Goal: Task Accomplishment & Management: Use online tool/utility

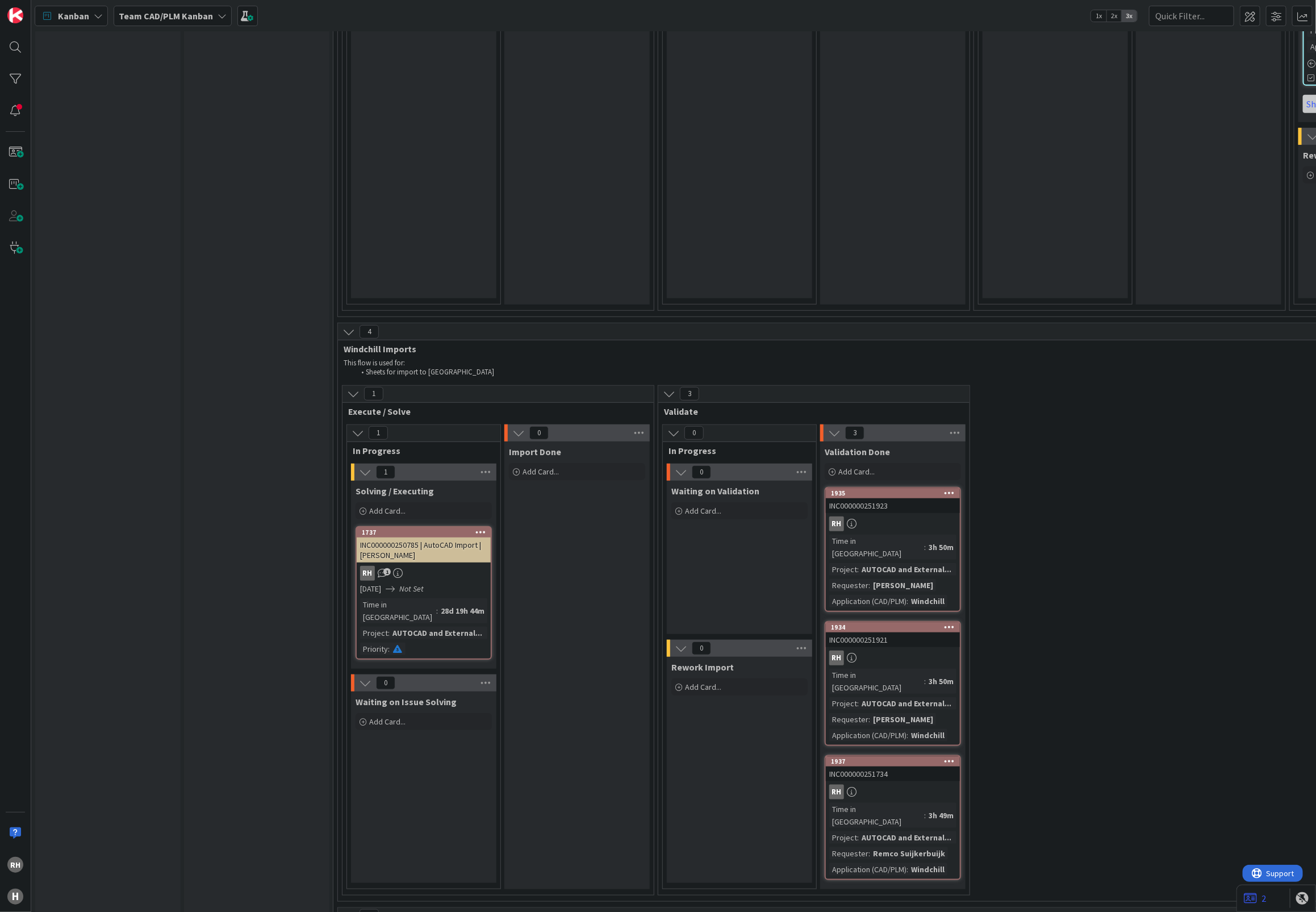
scroll to position [2912, 0]
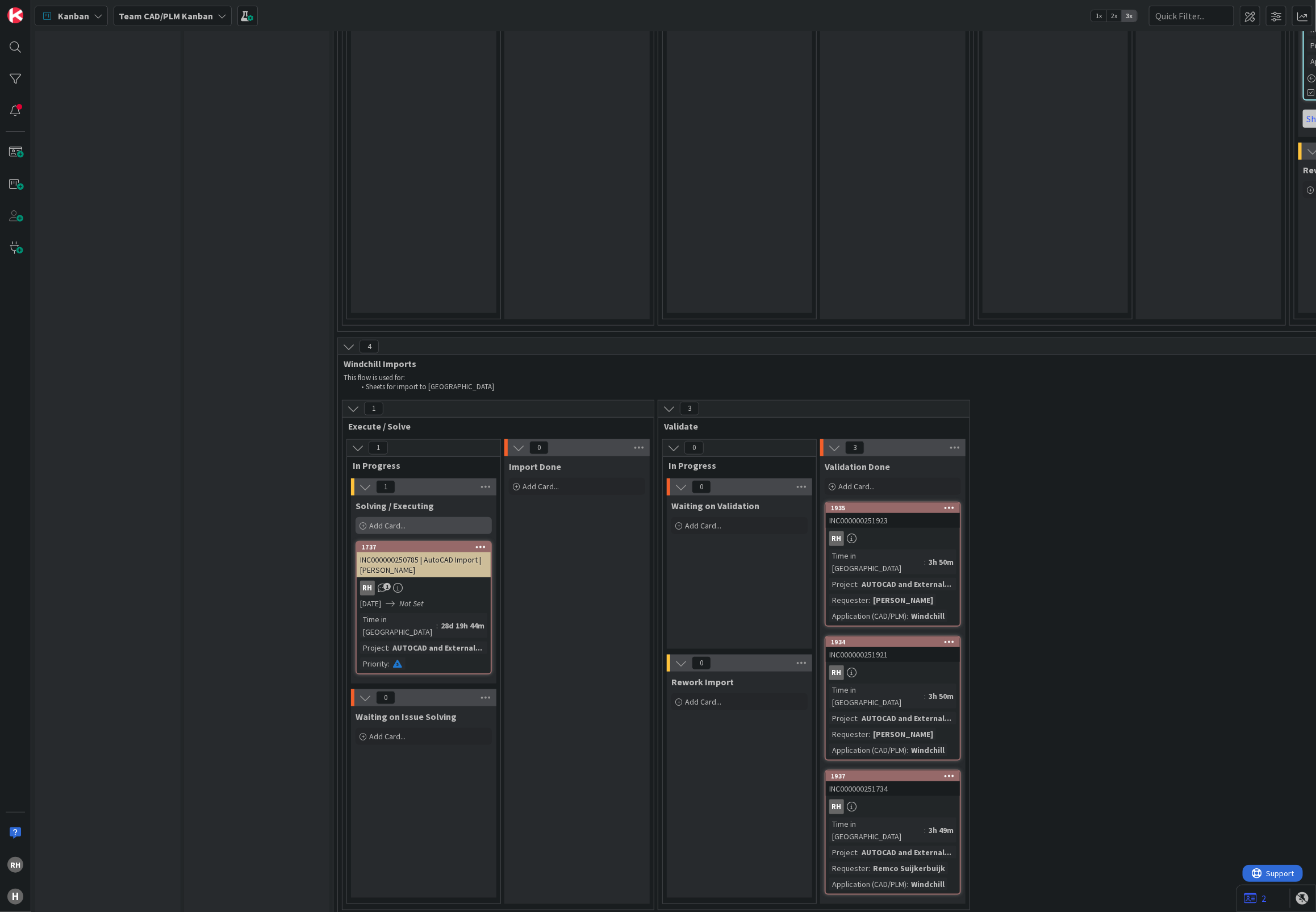
click at [409, 517] on div "Add Card..." at bounding box center [423, 525] width 136 height 17
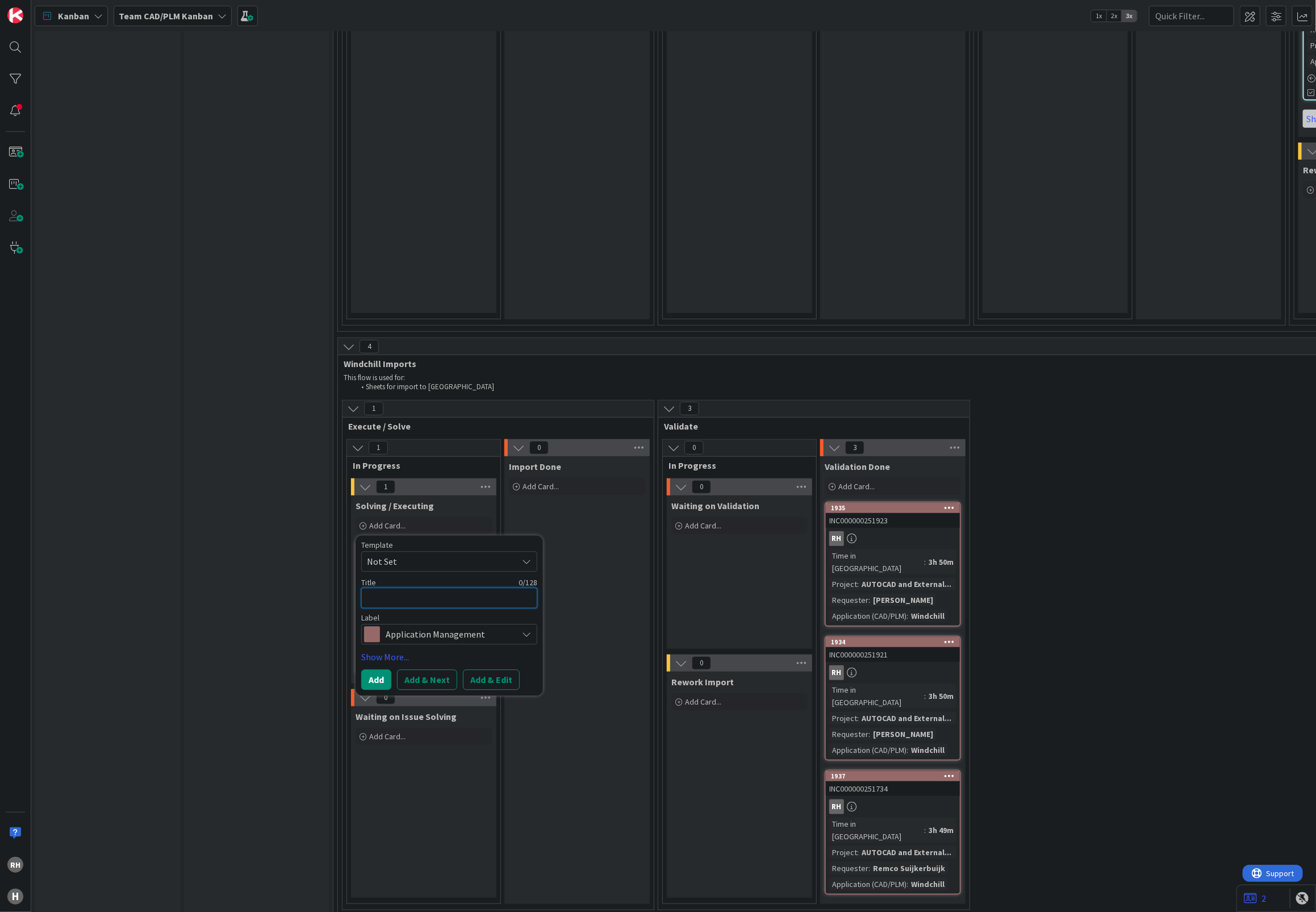
paste textarea "INC000000251713"
type textarea "x"
type textarea "INC000000251713"
click at [474, 670] on button "Add & Edit" at bounding box center [491, 680] width 57 height 20
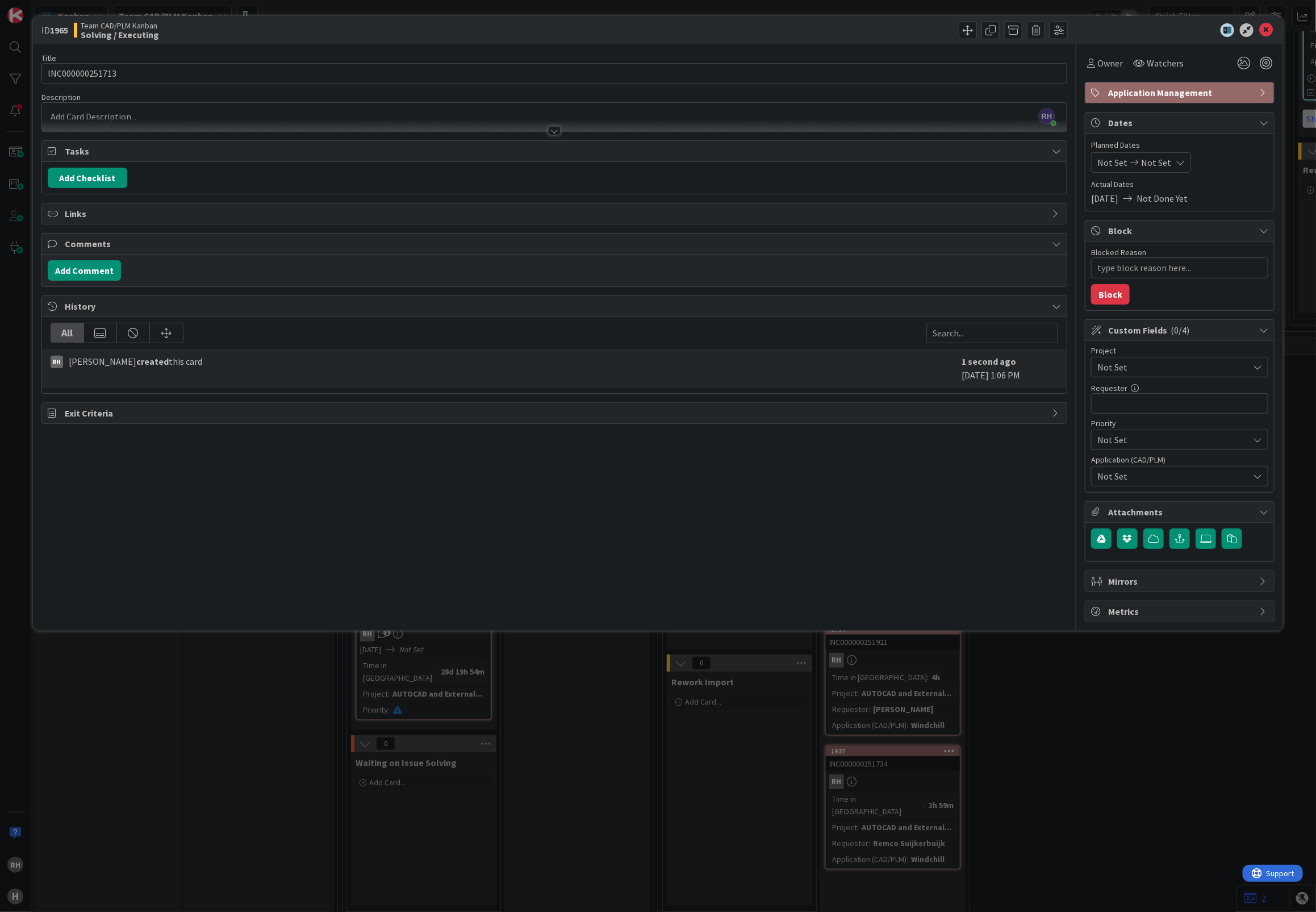
drag, startPoint x: 706, startPoint y: 538, endPoint x: 617, endPoint y: 442, distance: 130.9
click at [706, 537] on div "Title 15 / 128 INC000000251713 Description RH Richard Halve just joined Owner W…" at bounding box center [554, 333] width 1026 height 578
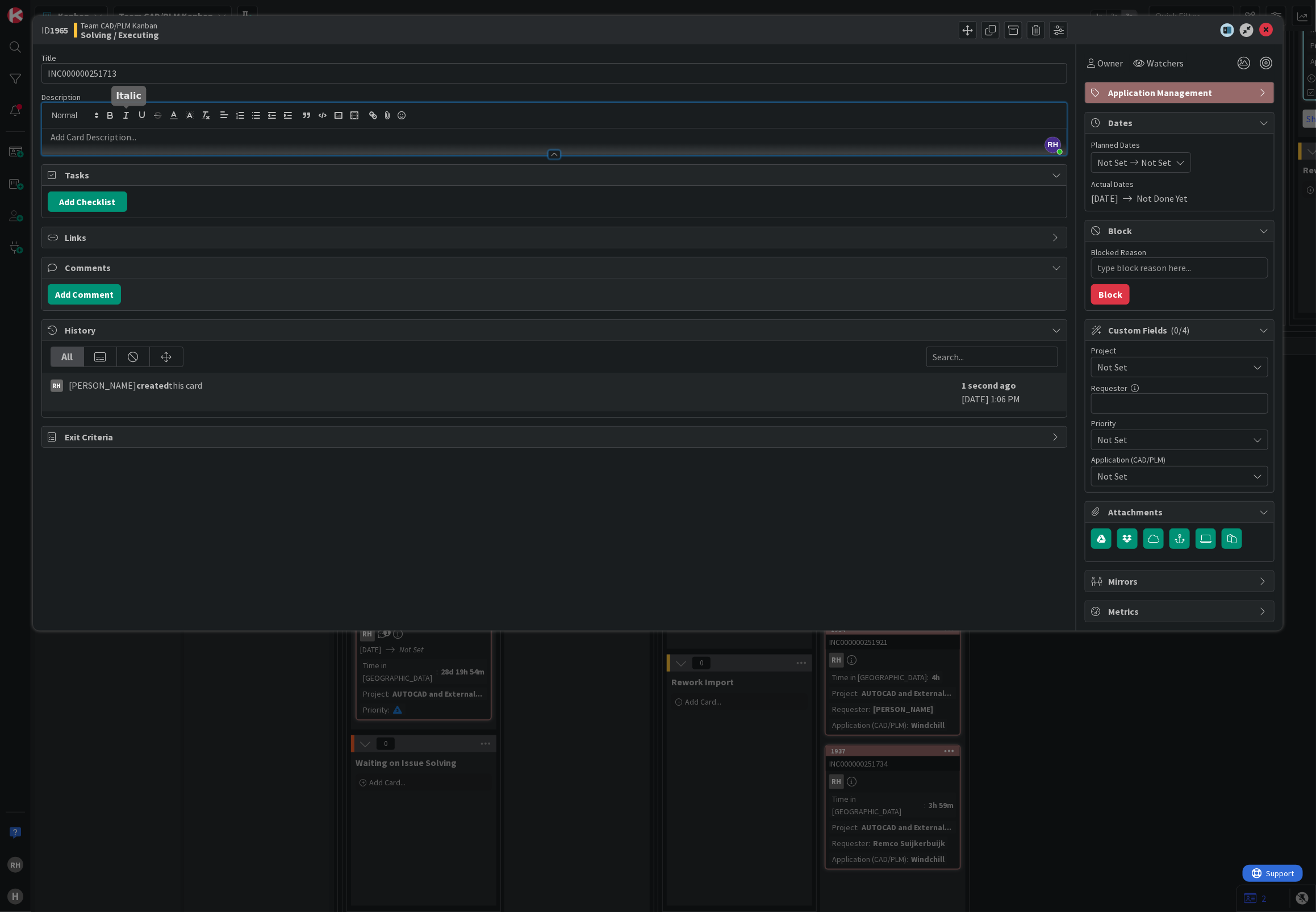
click at [131, 111] on div "RH Richard Halve just joined" at bounding box center [555, 129] width 1025 height 53
click at [115, 131] on p at bounding box center [554, 137] width 1013 height 13
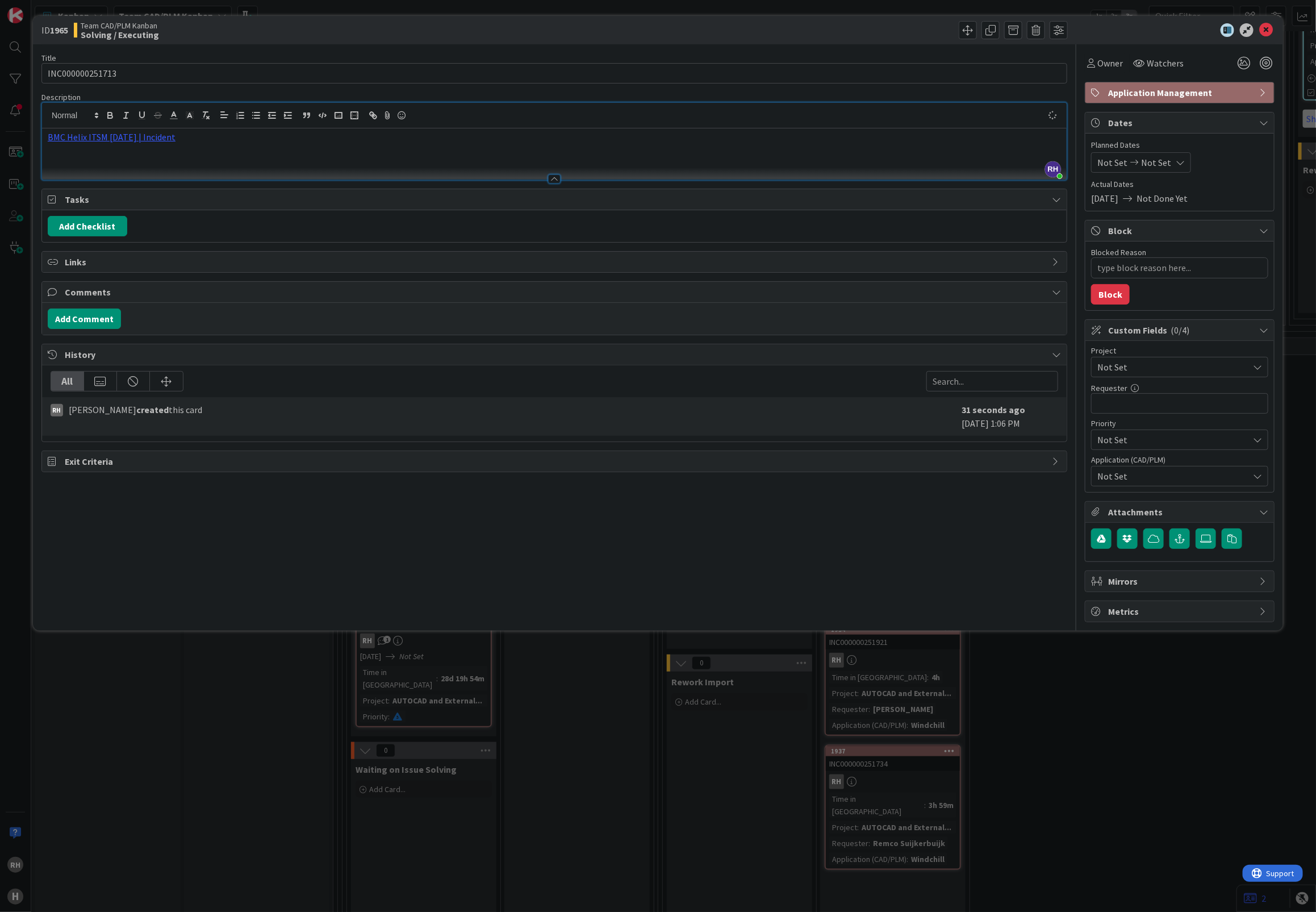
type textarea "x"
click at [1152, 399] on input "text" at bounding box center [1180, 403] width 177 height 20
paste input "Remco Suijkerbuijk"
type input "Remco Suijkerbuijk"
type textarea "x"
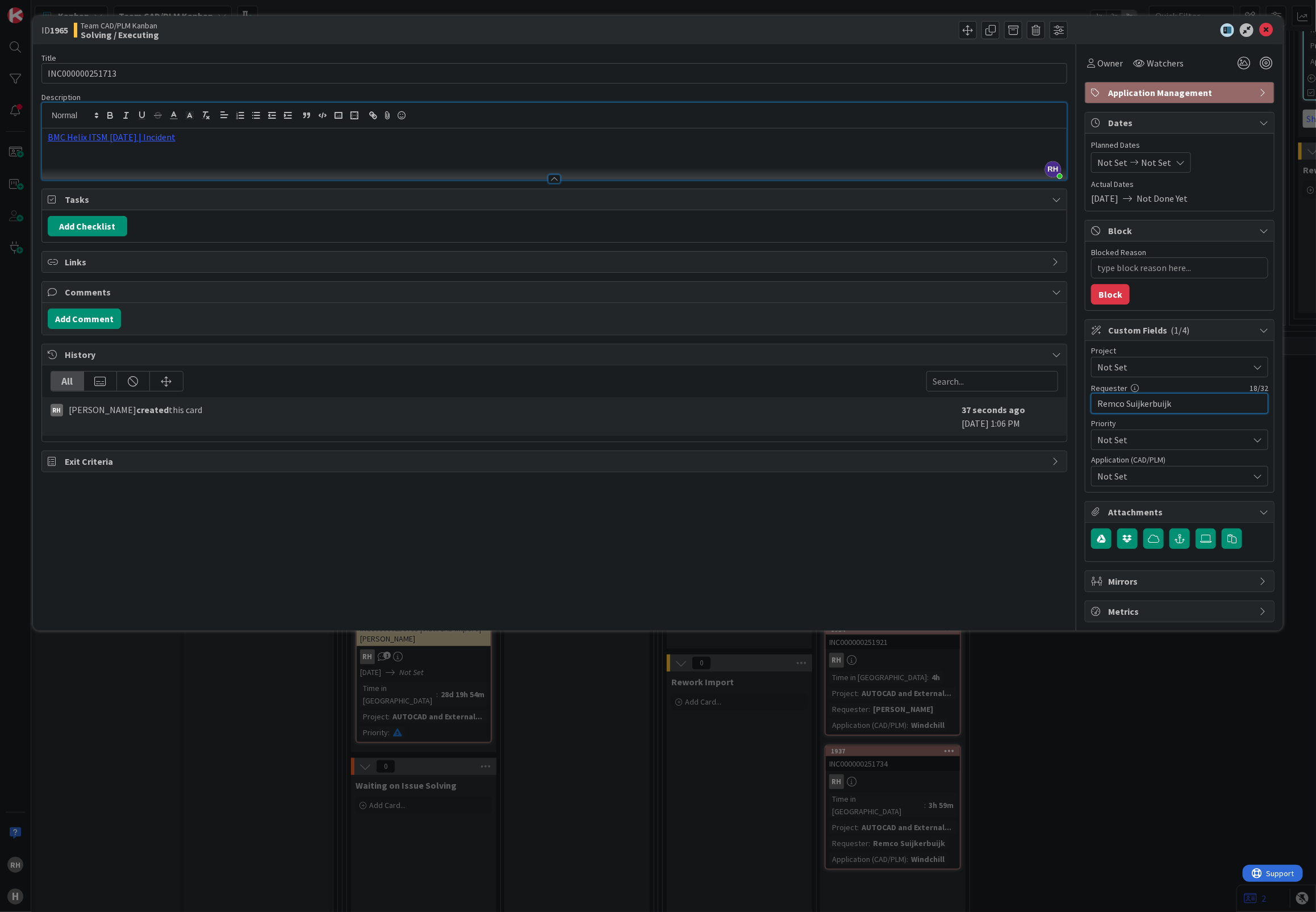
type input "Remco Suijkerbuijk"
click at [1137, 478] on span "Not Set" at bounding box center [1172, 476] width 151 height 14
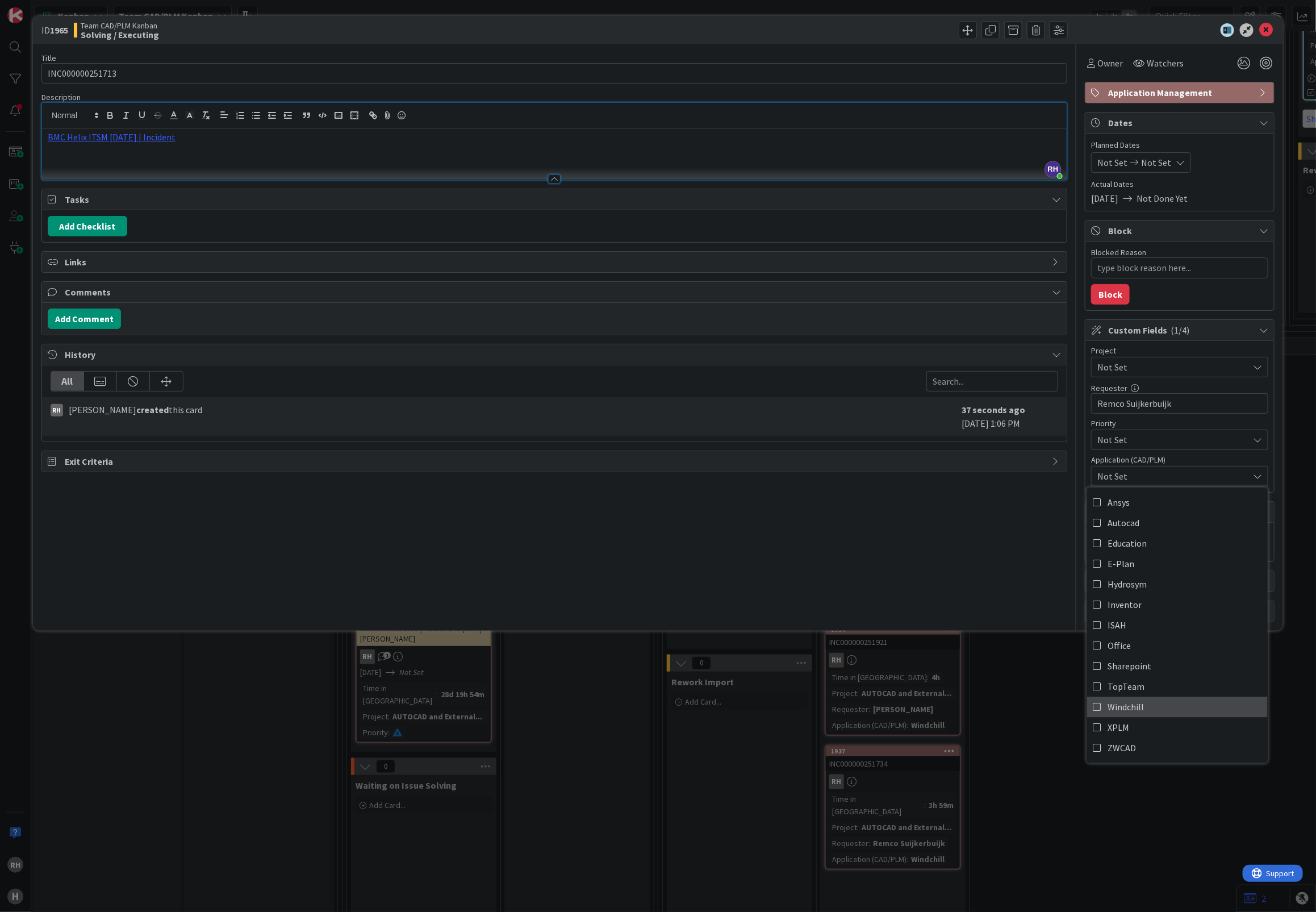
click at [1144, 713] on link "Windchill" at bounding box center [1177, 707] width 180 height 20
click at [1167, 377] on div "Not Set" at bounding box center [1180, 367] width 177 height 20
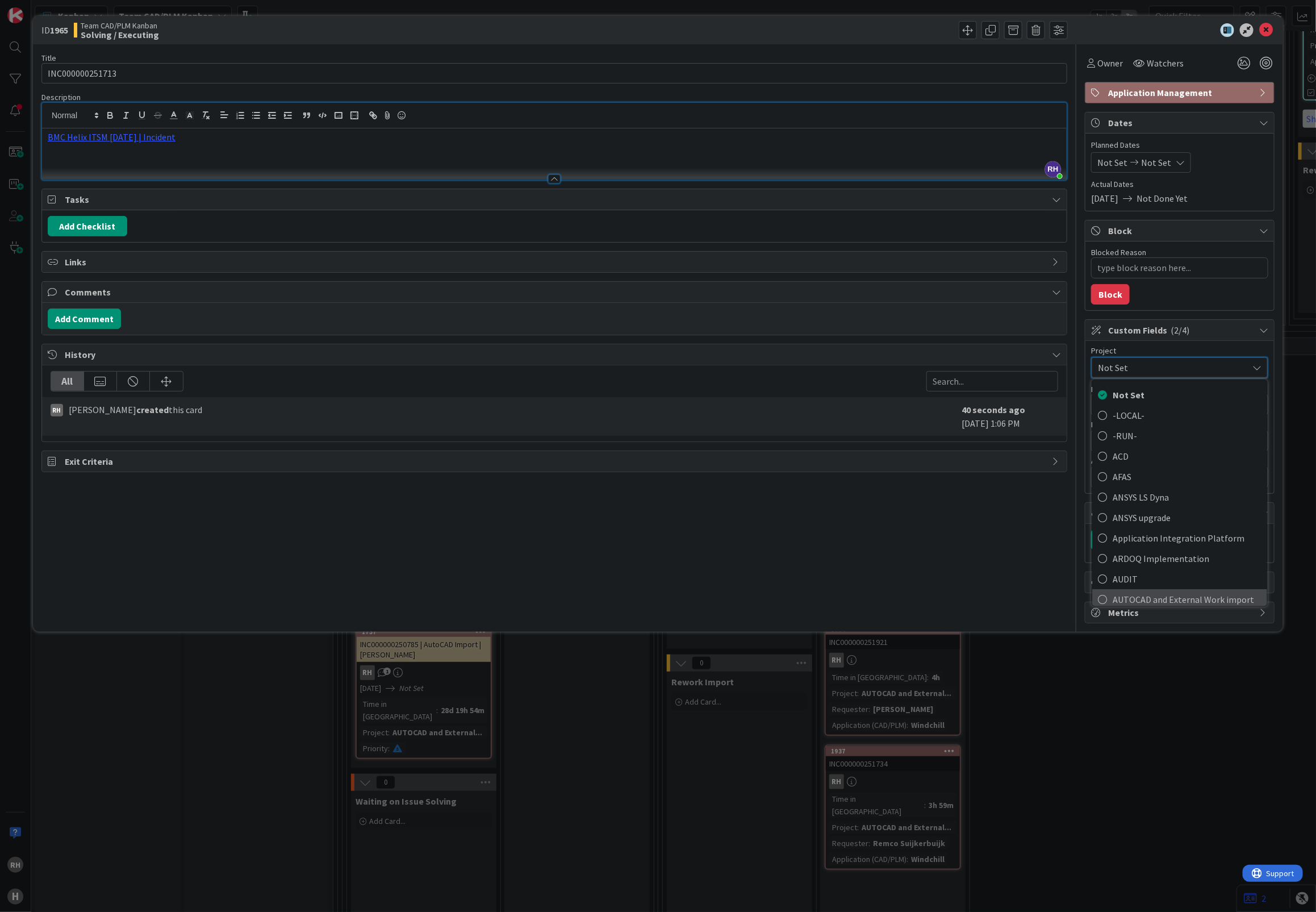
click at [1143, 600] on span "AUTOCAD and External Work import" at bounding box center [1187, 598] width 149 height 17
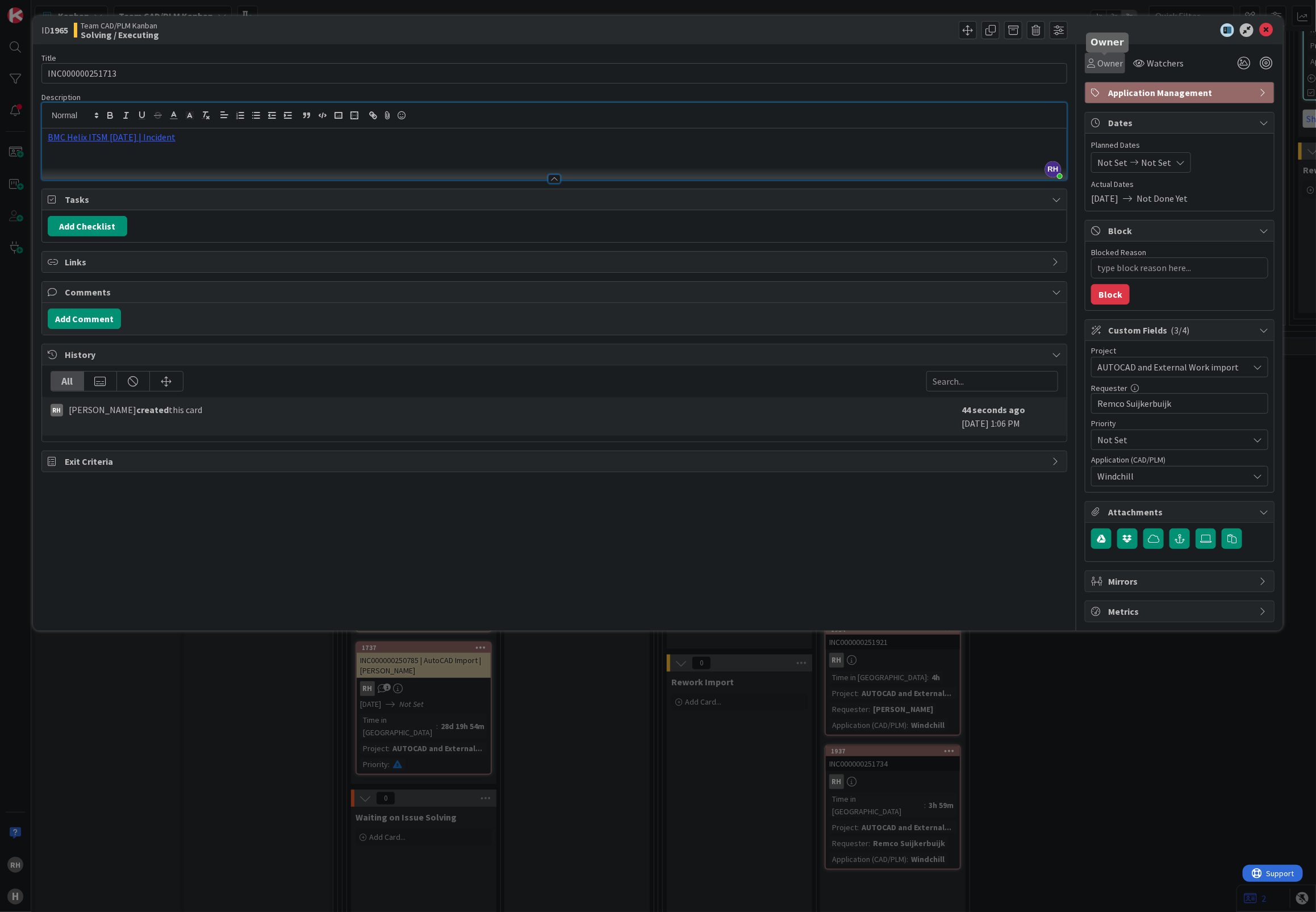
click at [1108, 64] on span "Owner" at bounding box center [1109, 63] width 26 height 14
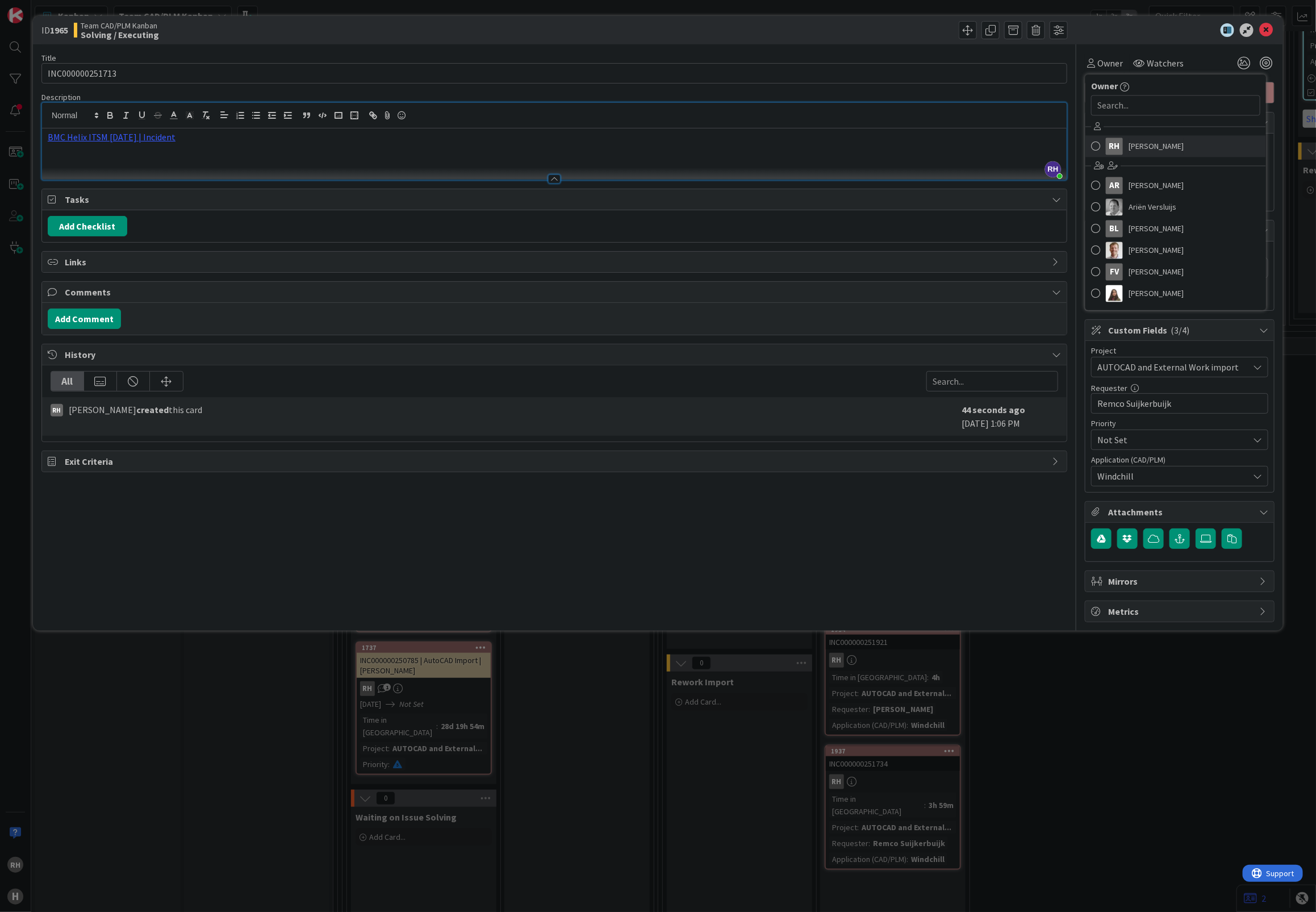
click at [1136, 142] on span "Richard Halve" at bounding box center [1155, 146] width 55 height 17
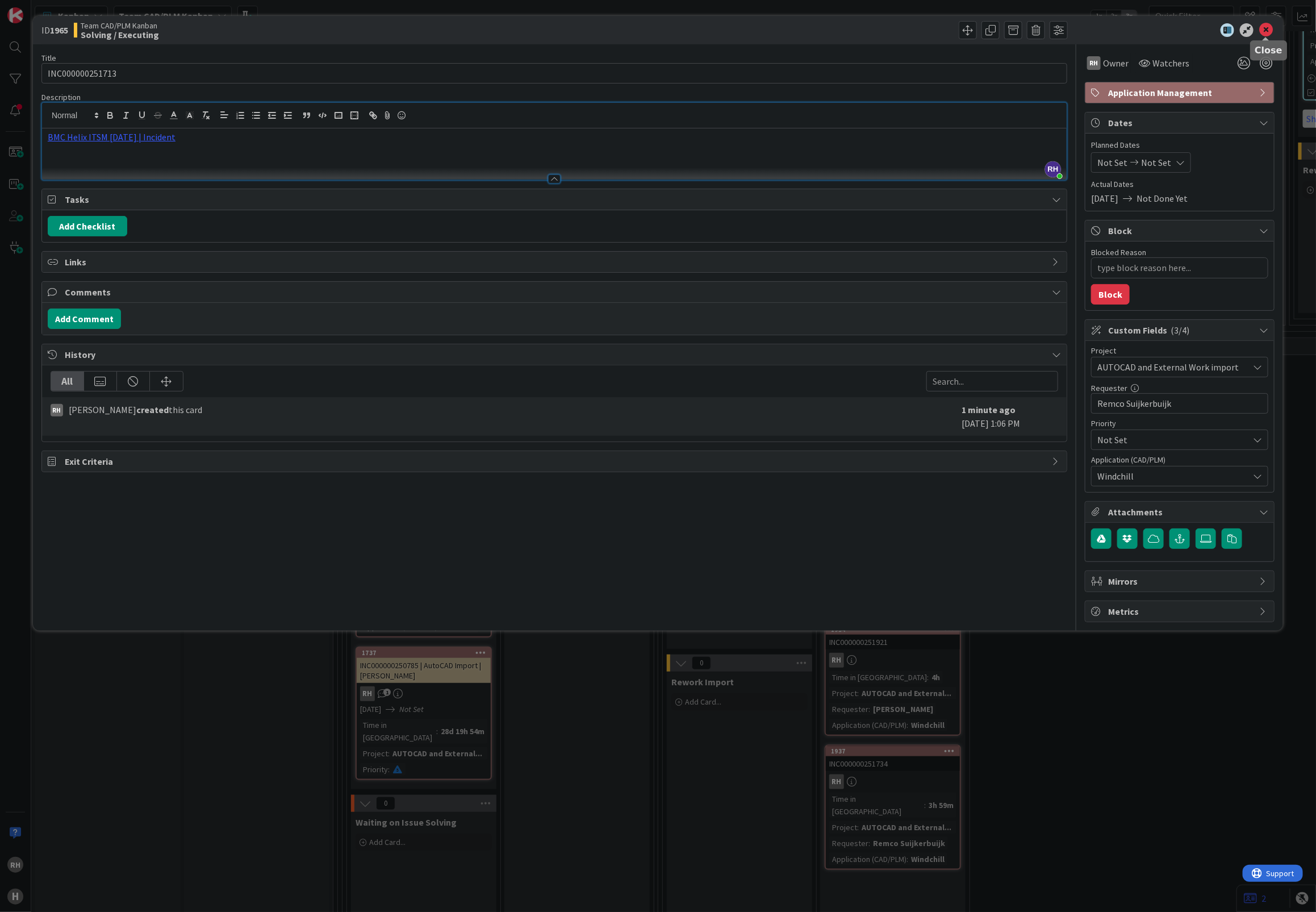
click at [1267, 27] on icon at bounding box center [1266, 30] width 14 height 14
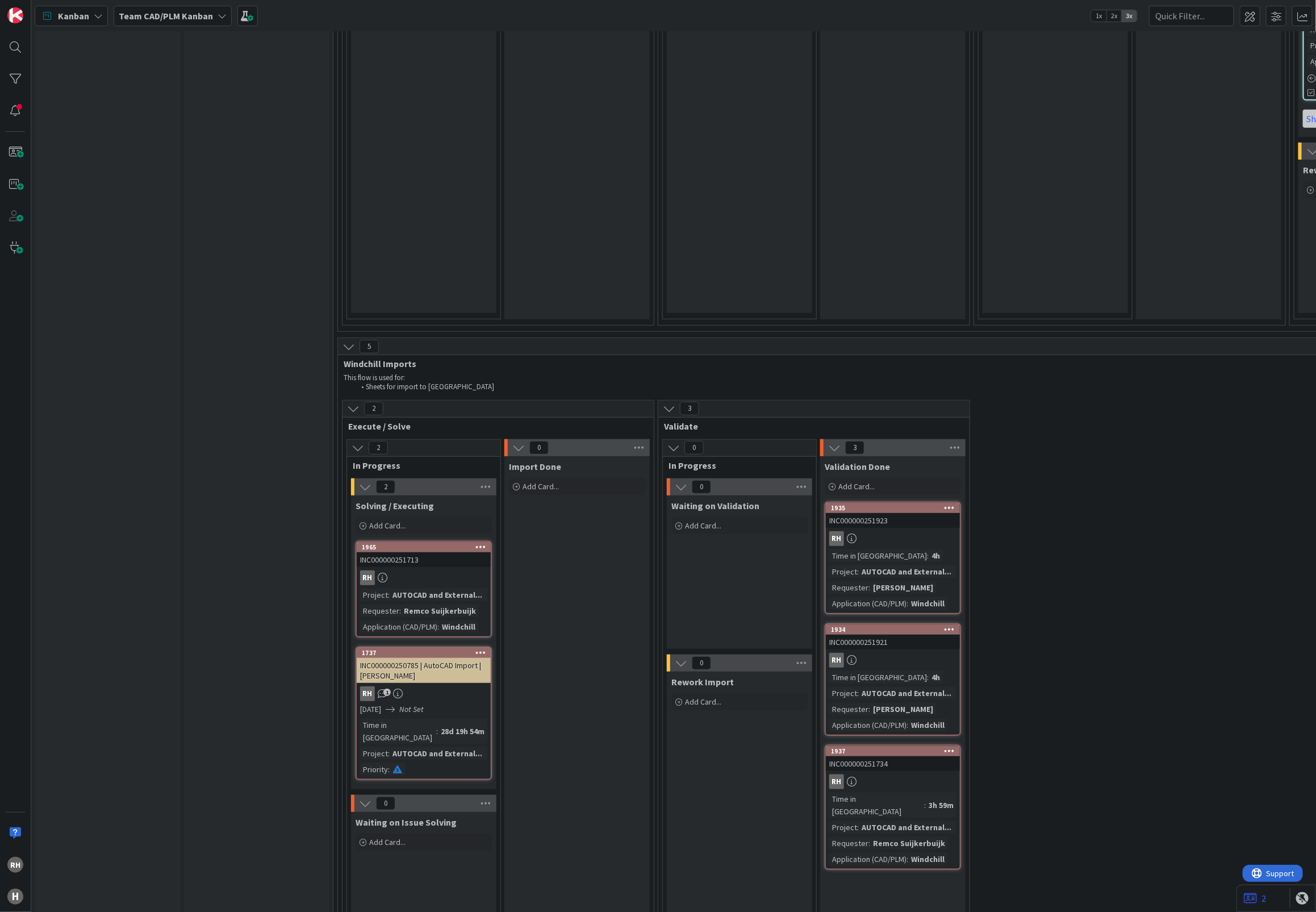
drag, startPoint x: 1062, startPoint y: 368, endPoint x: 1035, endPoint y: 365, distance: 27.2
click at [1062, 400] on div "2 Execute / Solve 2 In Progress 2 Solving / Executing Add Card... Template Not …" at bounding box center [1288, 691] width 1895 height 583
click at [396, 517] on div "Add Card..." at bounding box center [423, 525] width 136 height 17
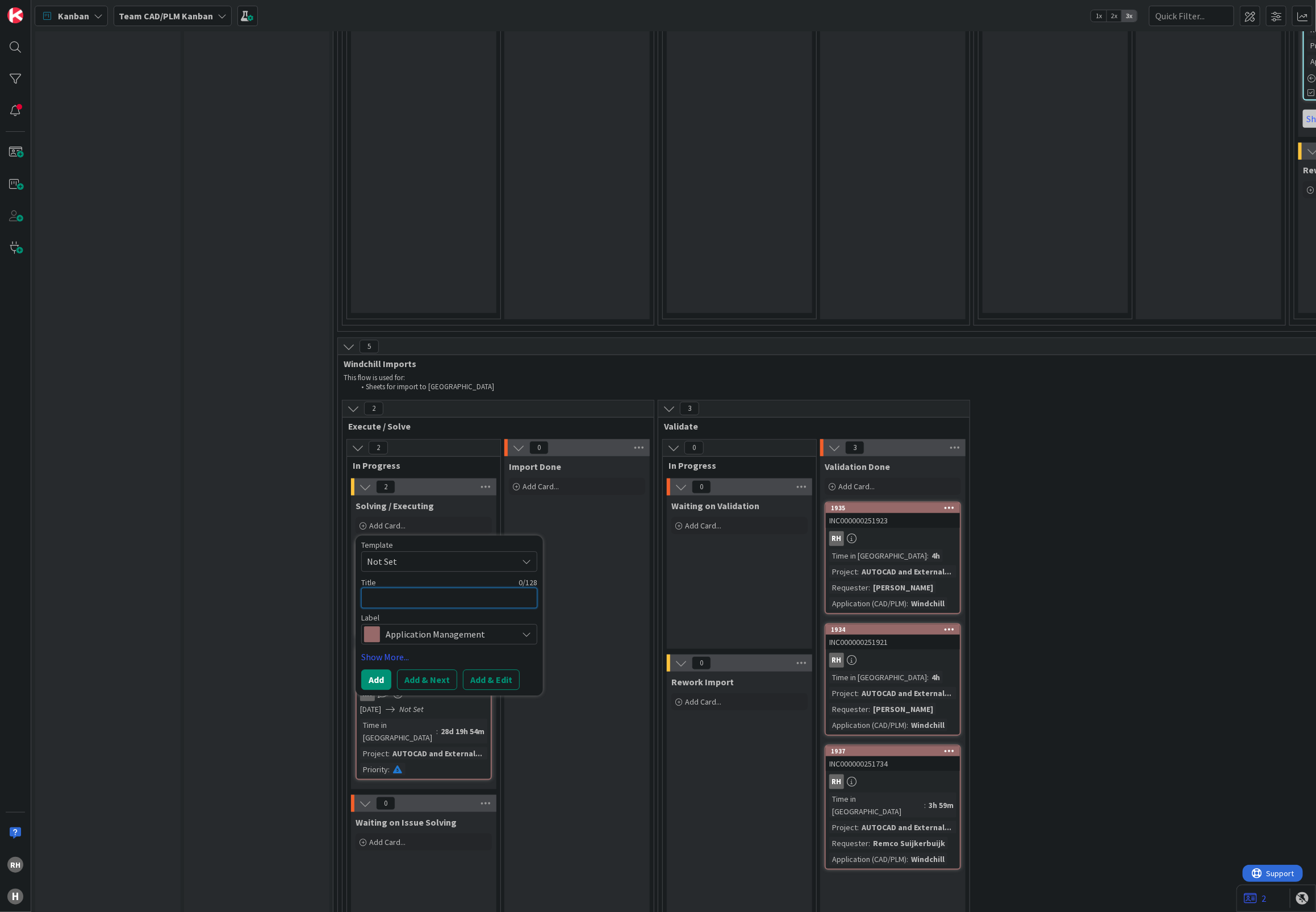
paste textarea "INC000000251711"
type textarea "x"
type textarea "INC000000251711"
click at [496, 670] on button "Add & Edit" at bounding box center [491, 680] width 57 height 20
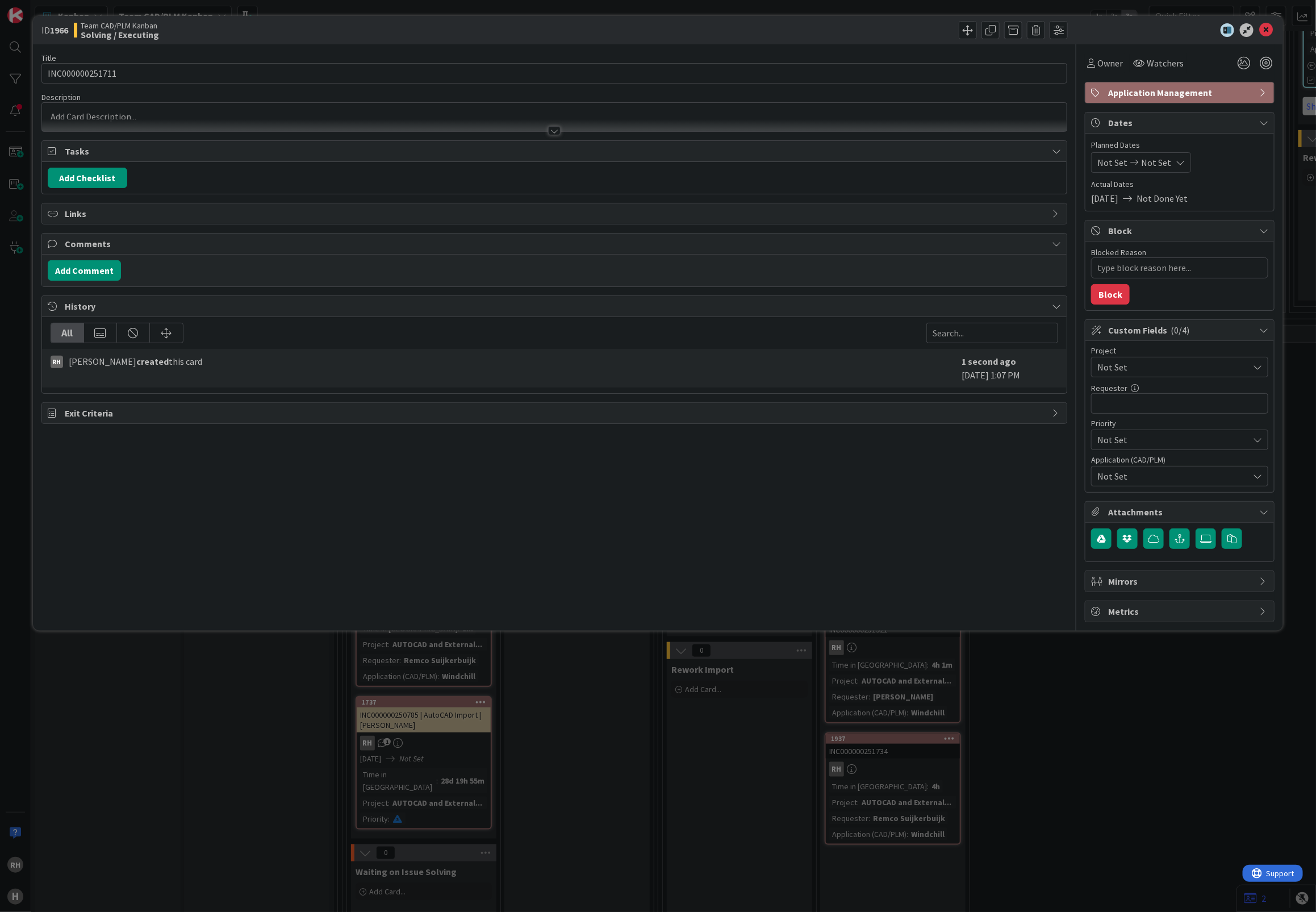
type textarea "x"
click at [1128, 407] on input "text" at bounding box center [1180, 403] width 177 height 20
paste input "Remco Suijkerbuijk"
type input "Remco Suijkerbuijk"
type textarea "x"
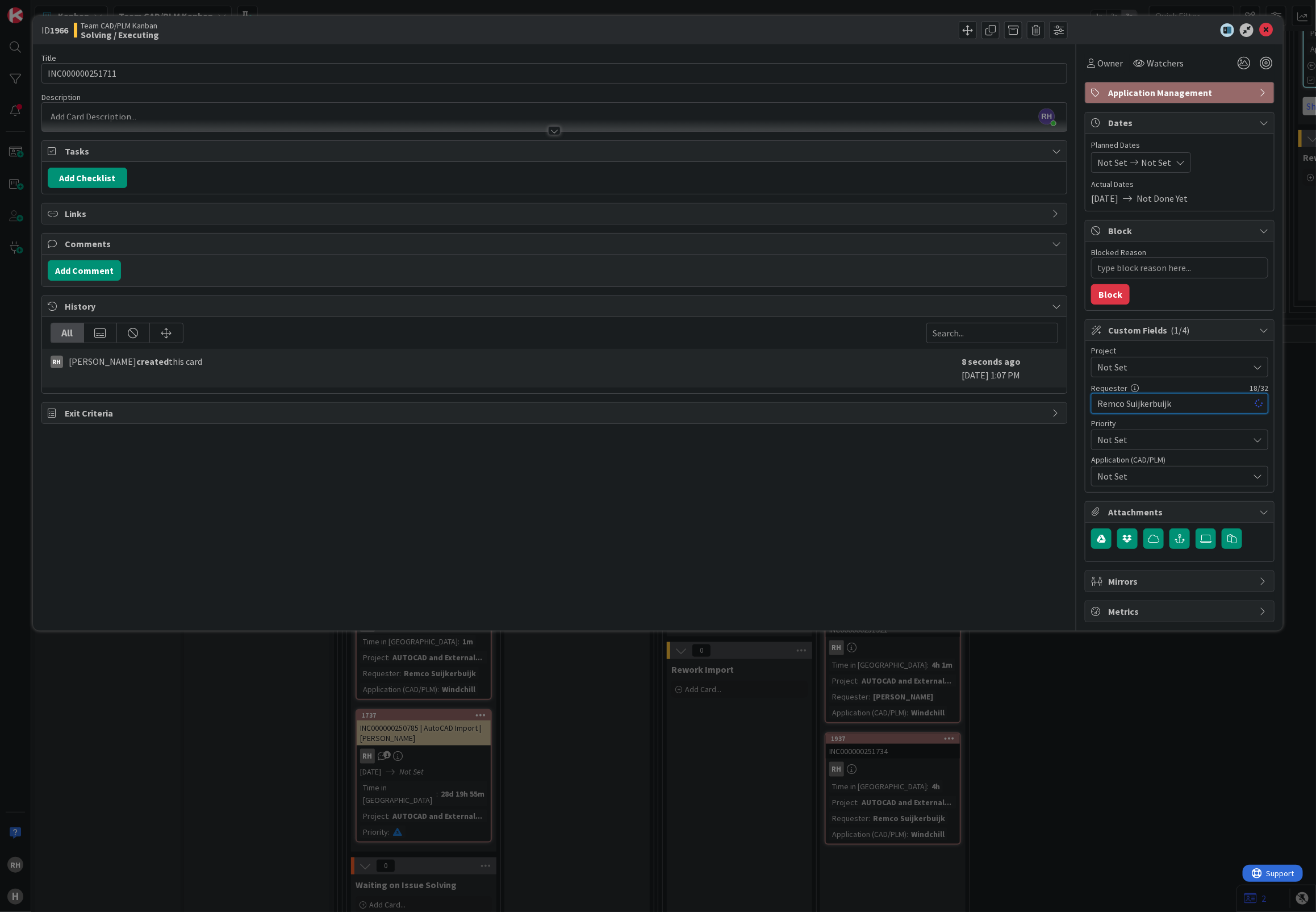
type input "Remco Suijkerbuijk"
click at [1142, 364] on span "Not Set" at bounding box center [1169, 367] width 145 height 16
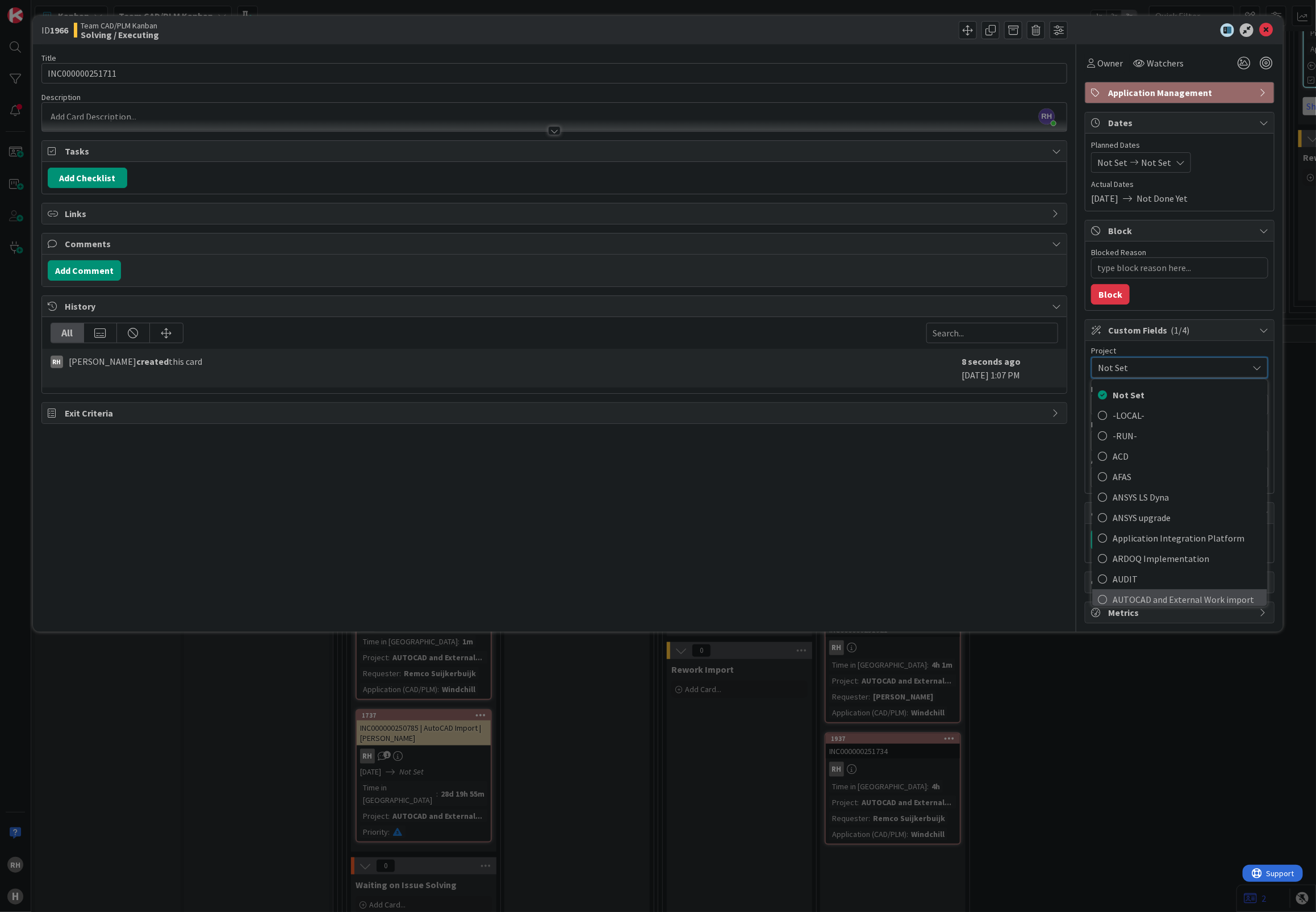
click at [1174, 603] on span "AUTOCAD and External Work import" at bounding box center [1187, 598] width 149 height 17
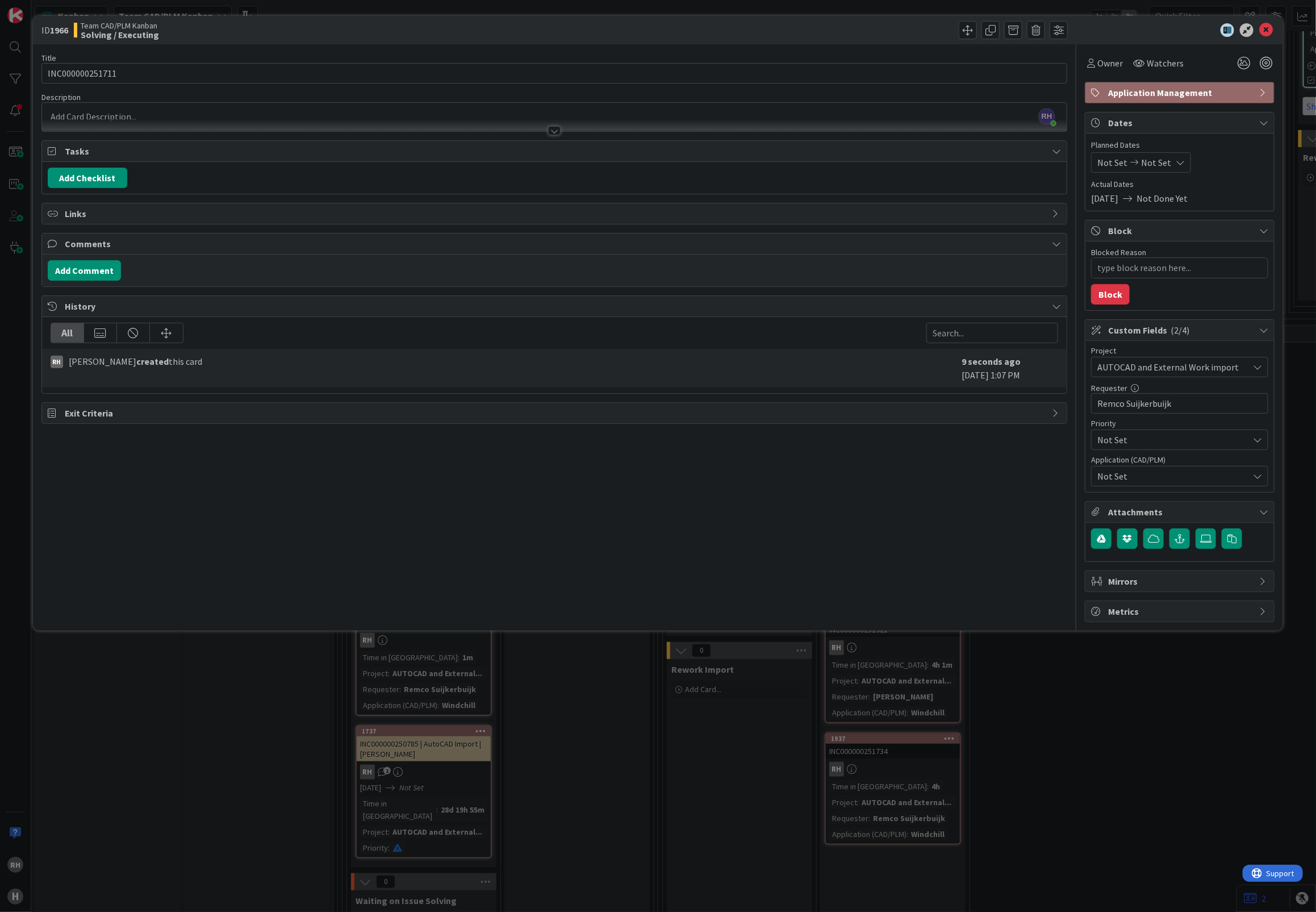
click at [1193, 472] on span "Not Set" at bounding box center [1172, 476] width 151 height 14
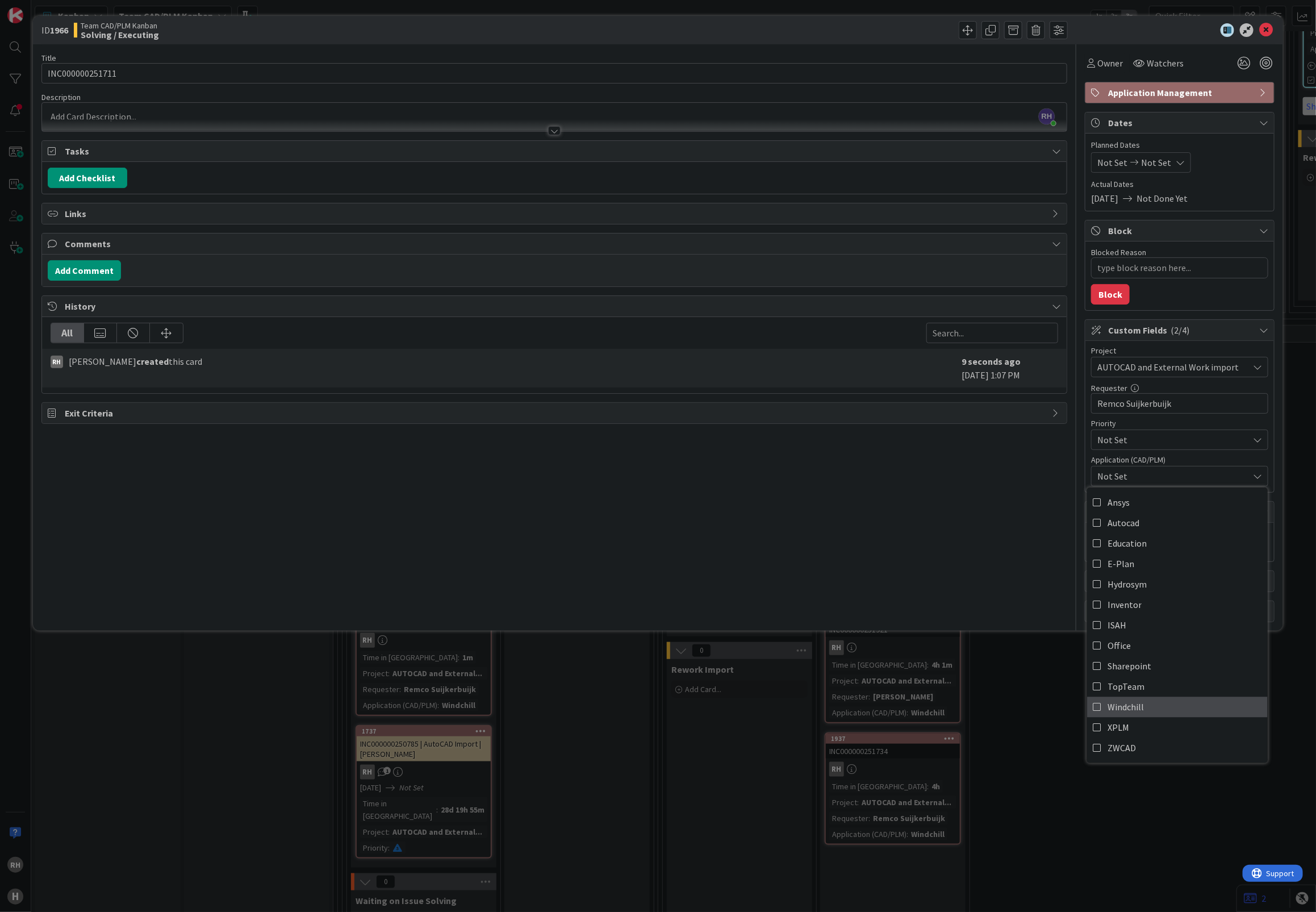
click at [1117, 708] on span "Windchill" at bounding box center [1125, 706] width 36 height 17
click at [418, 33] on div "Team CAD/PLM Kanban Solving / Executing" at bounding box center [312, 30] width 478 height 18
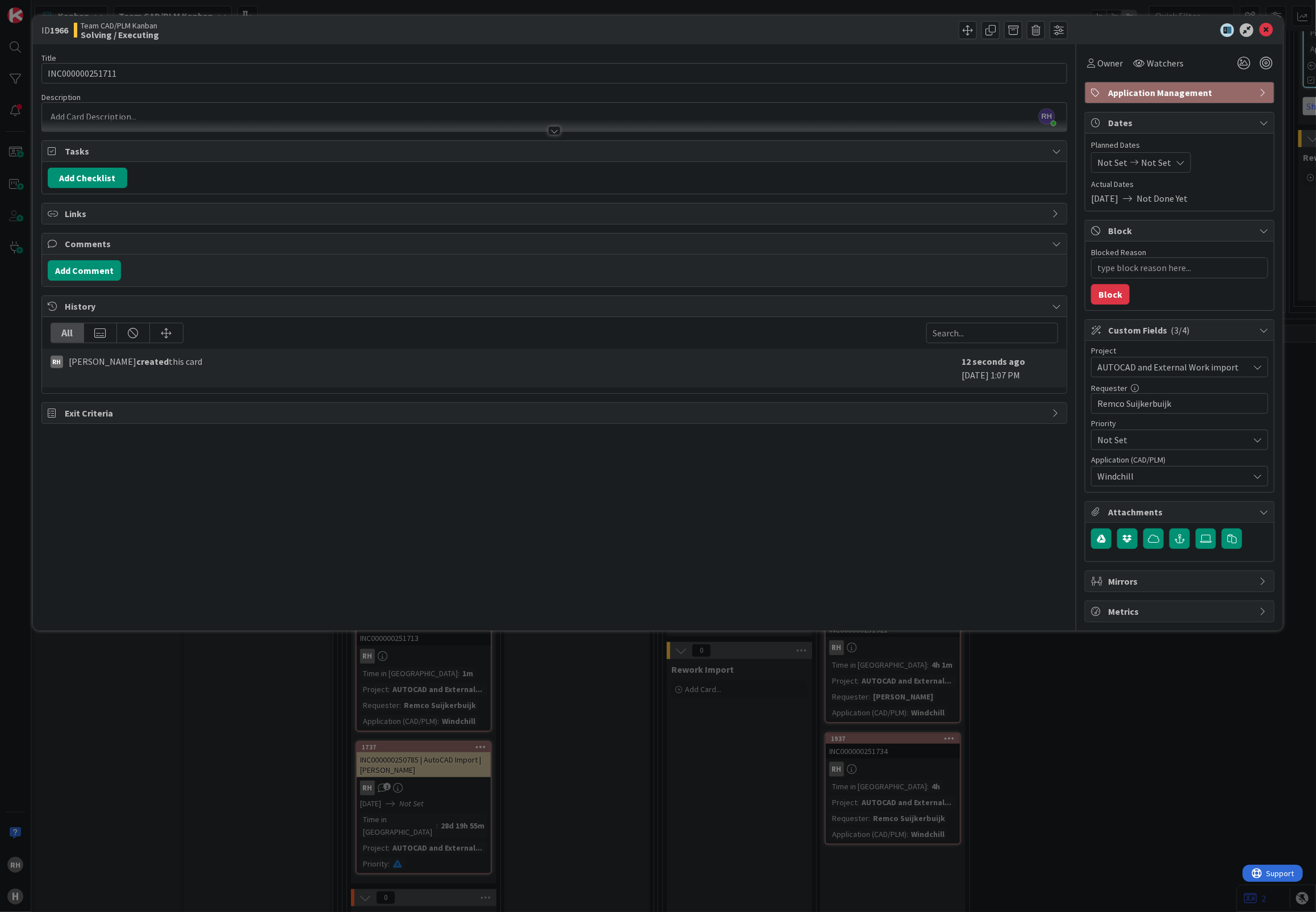
click at [106, 120] on div at bounding box center [555, 125] width 1025 height 12
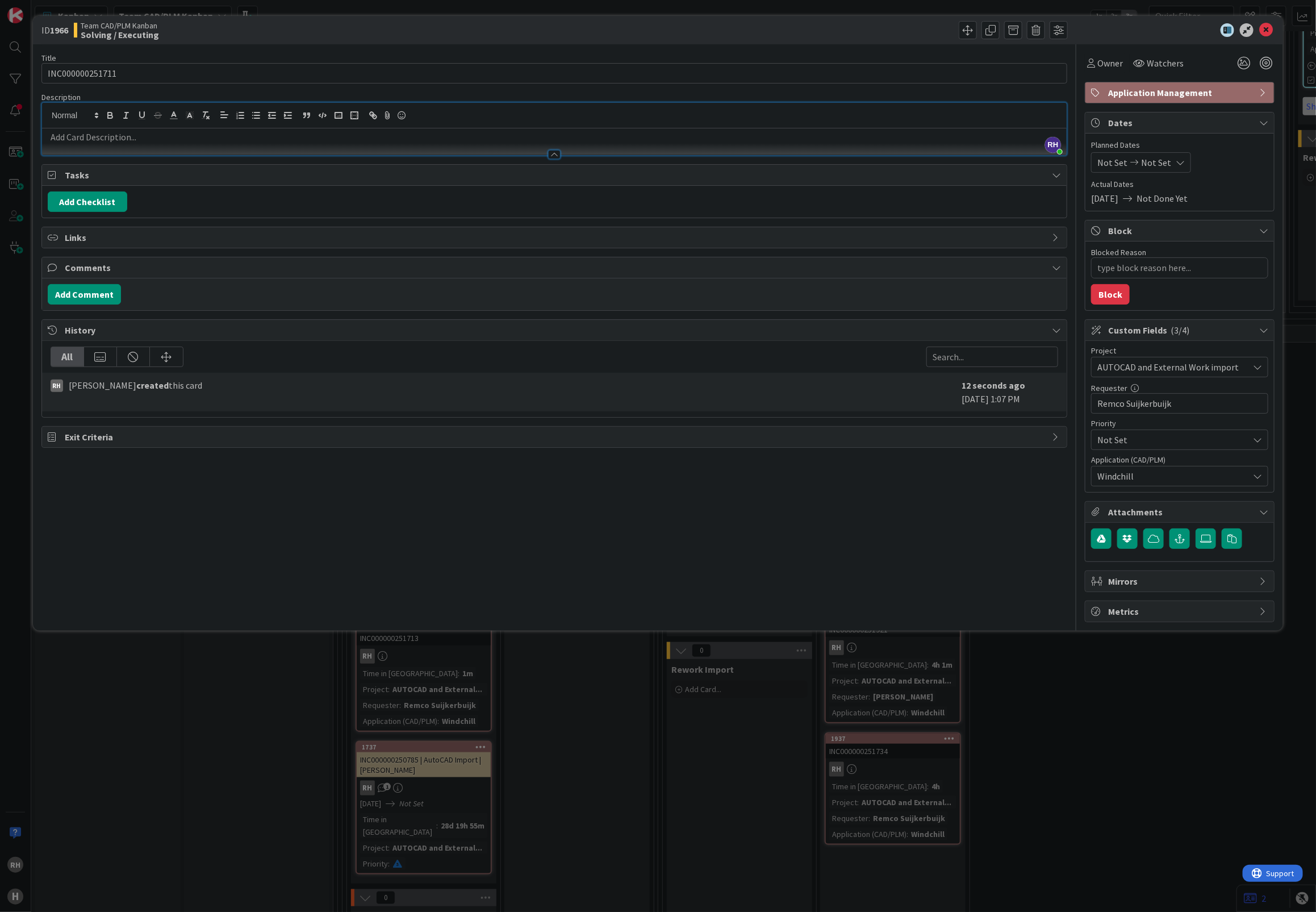
click at [102, 139] on p at bounding box center [554, 137] width 1013 height 13
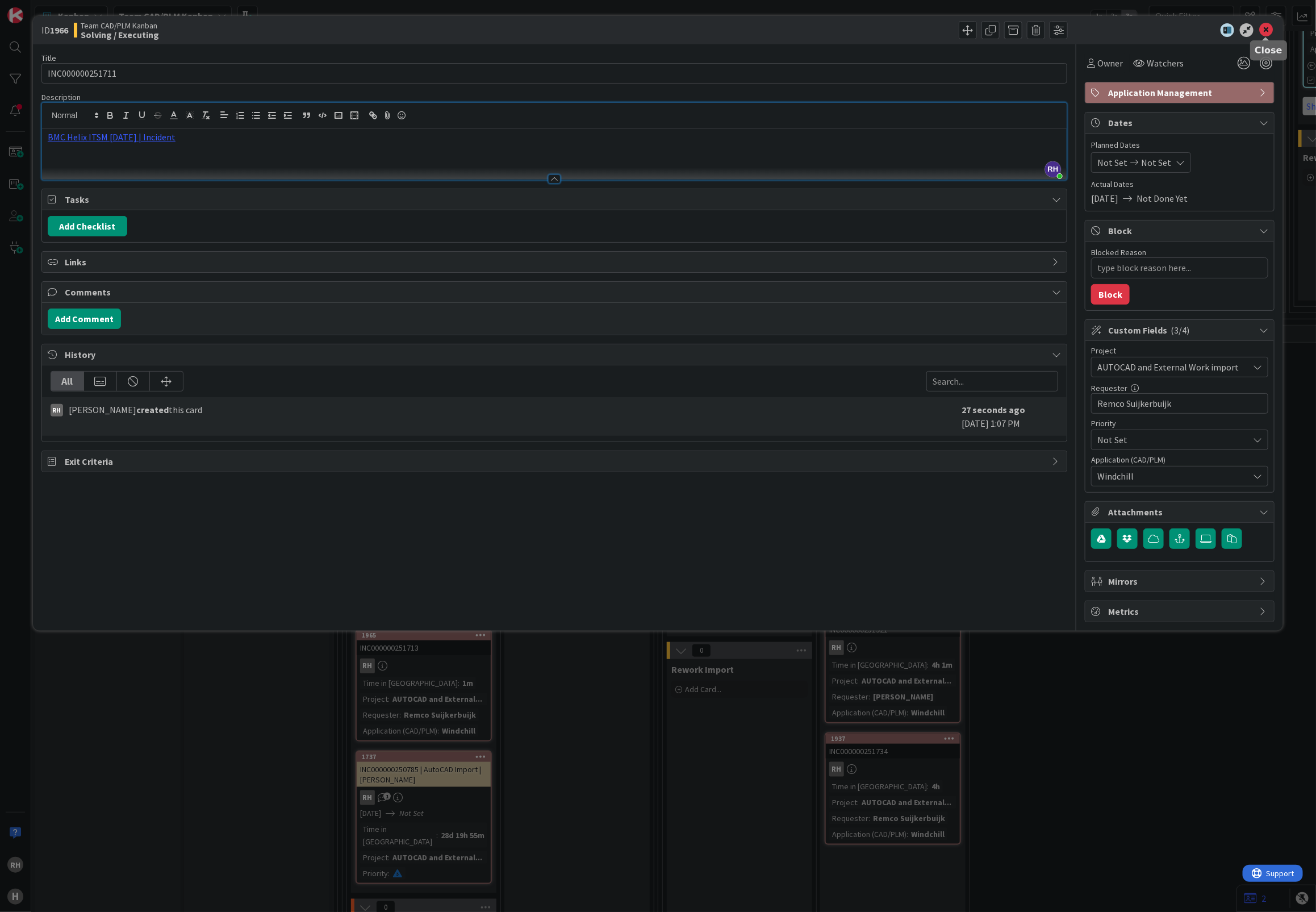
click at [1267, 31] on icon at bounding box center [1266, 30] width 14 height 14
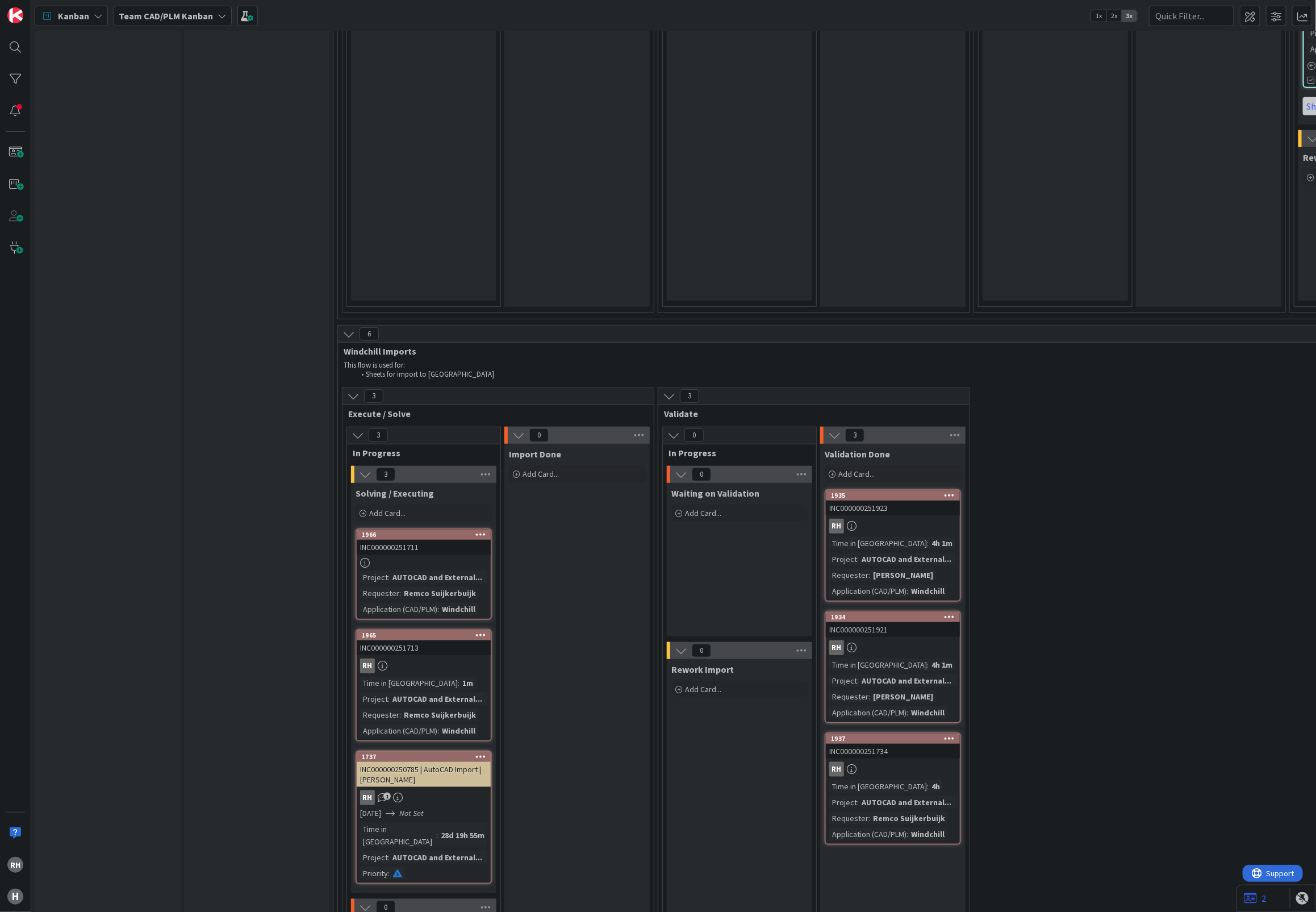
click at [440, 540] on div "INC000000251711" at bounding box center [424, 547] width 134 height 15
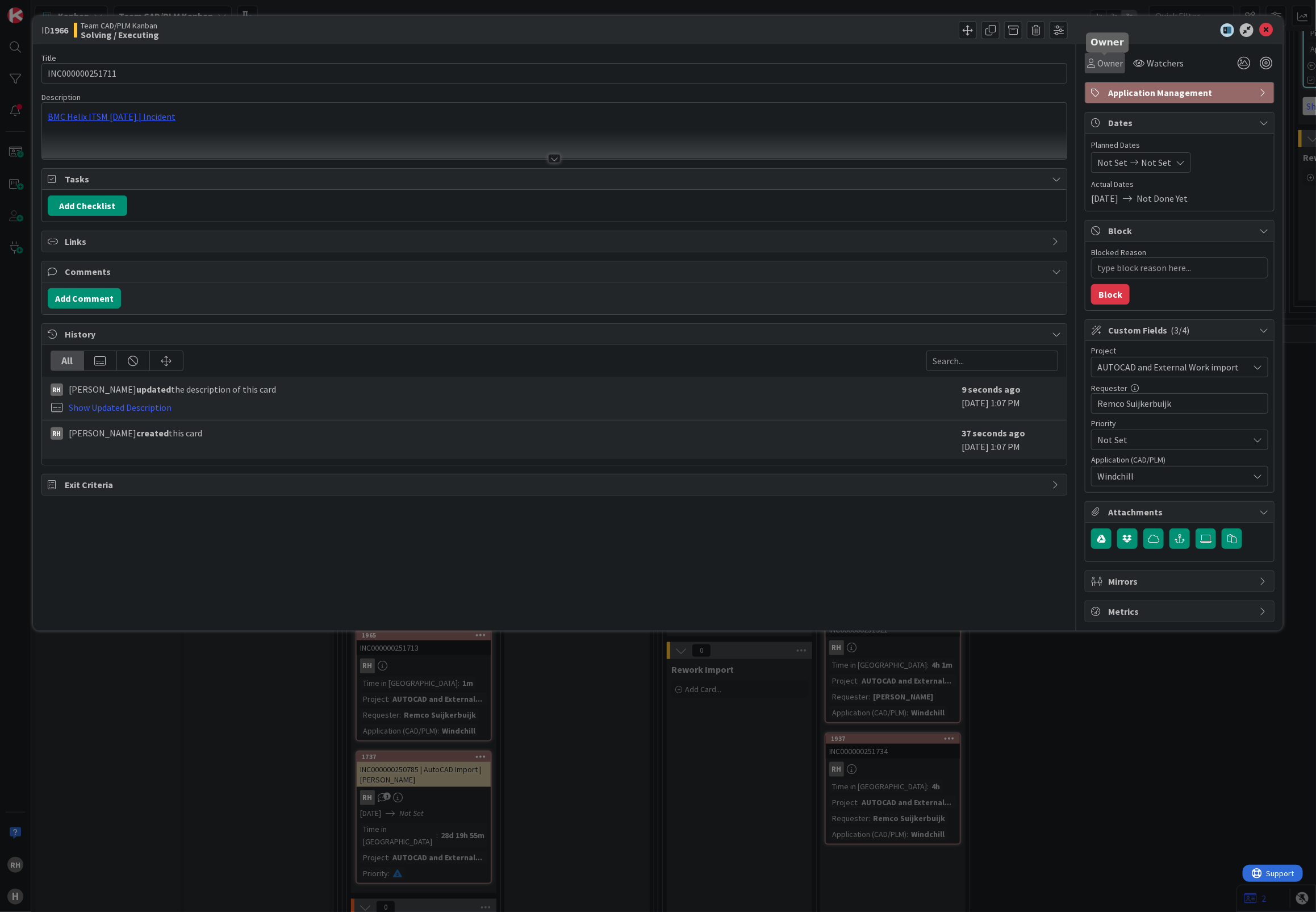
click at [1111, 61] on span "Owner" at bounding box center [1109, 63] width 26 height 14
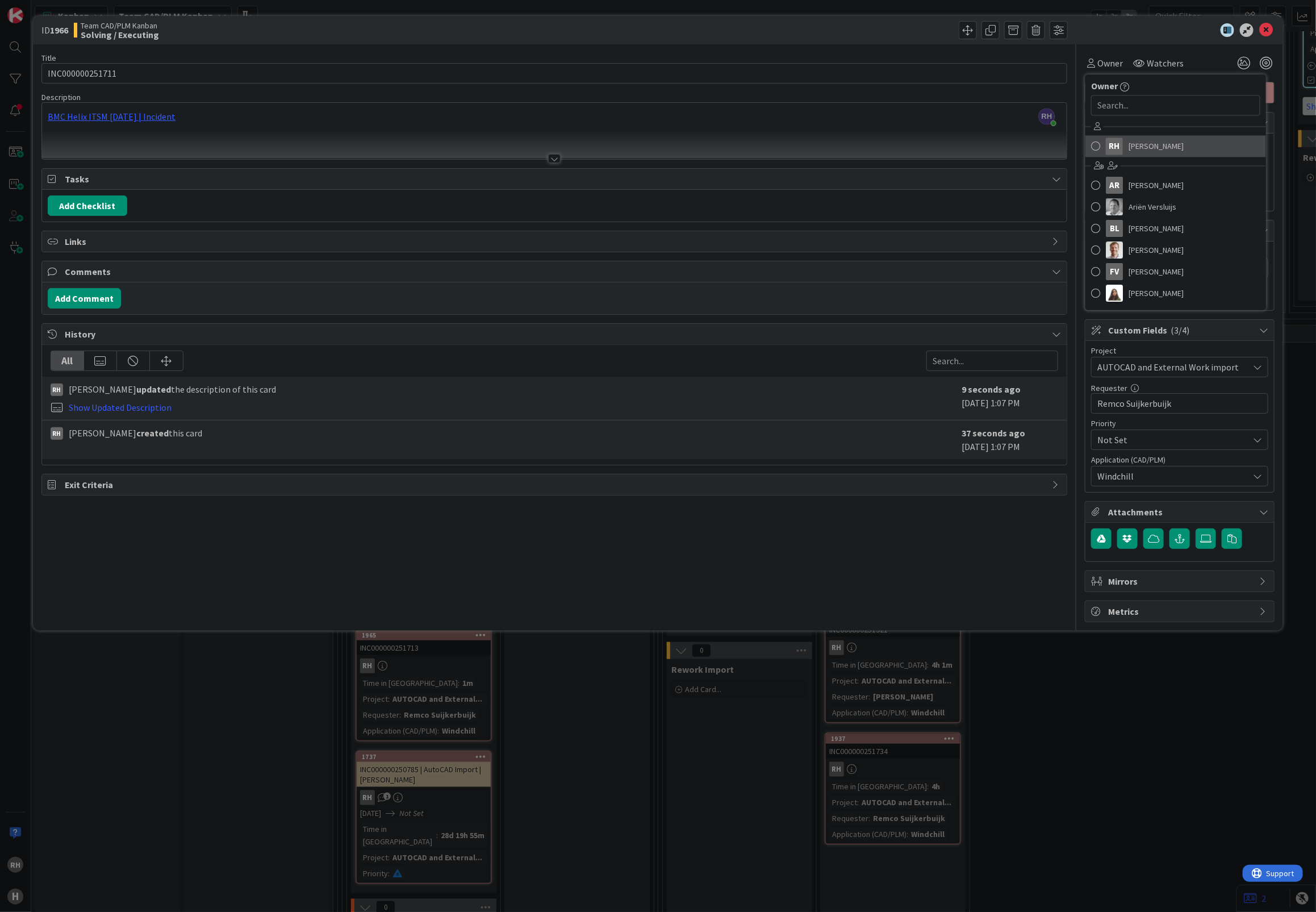
click at [1123, 147] on div "RH" at bounding box center [1114, 146] width 17 height 17
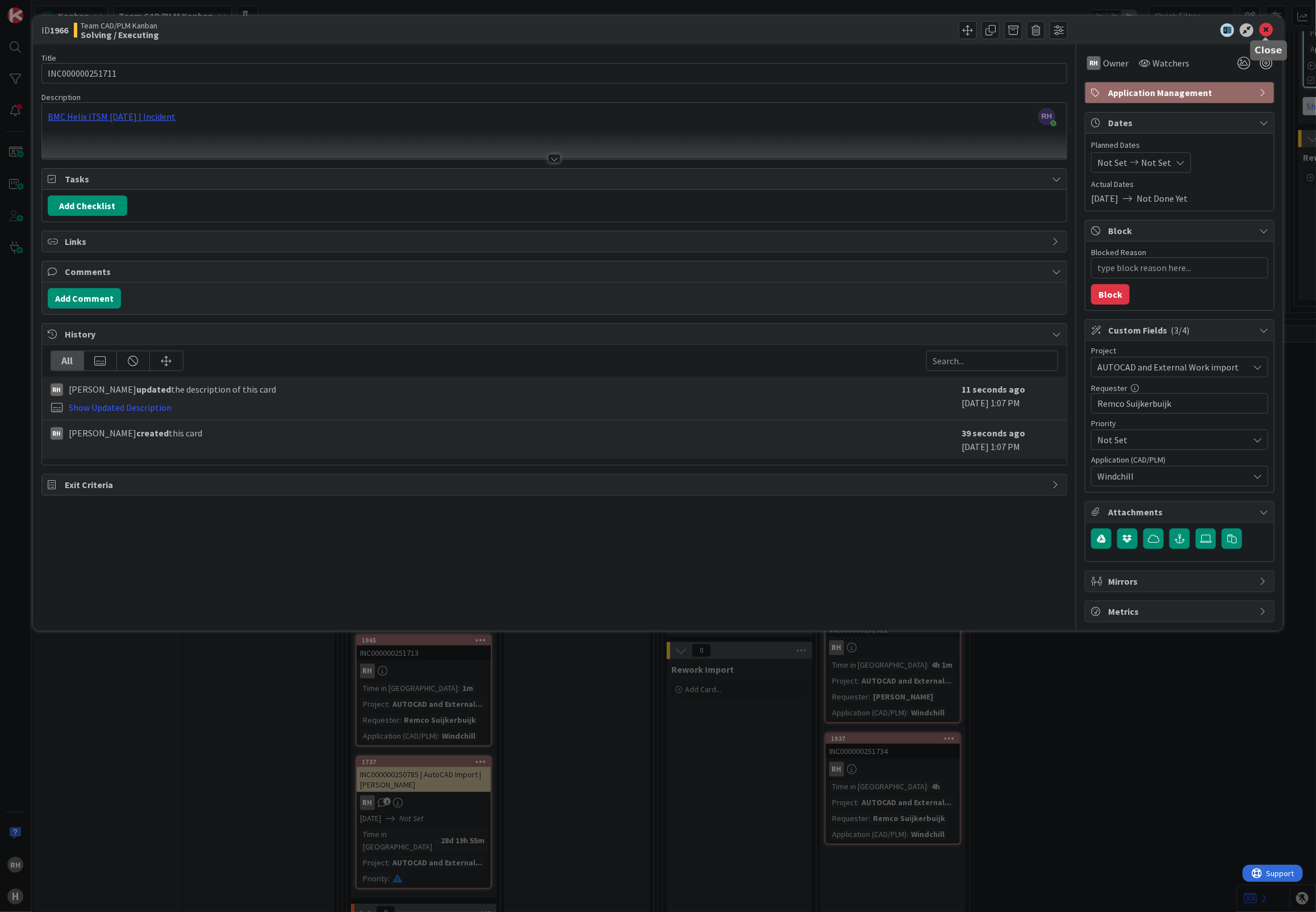
click at [1264, 26] on icon at bounding box center [1266, 30] width 14 height 14
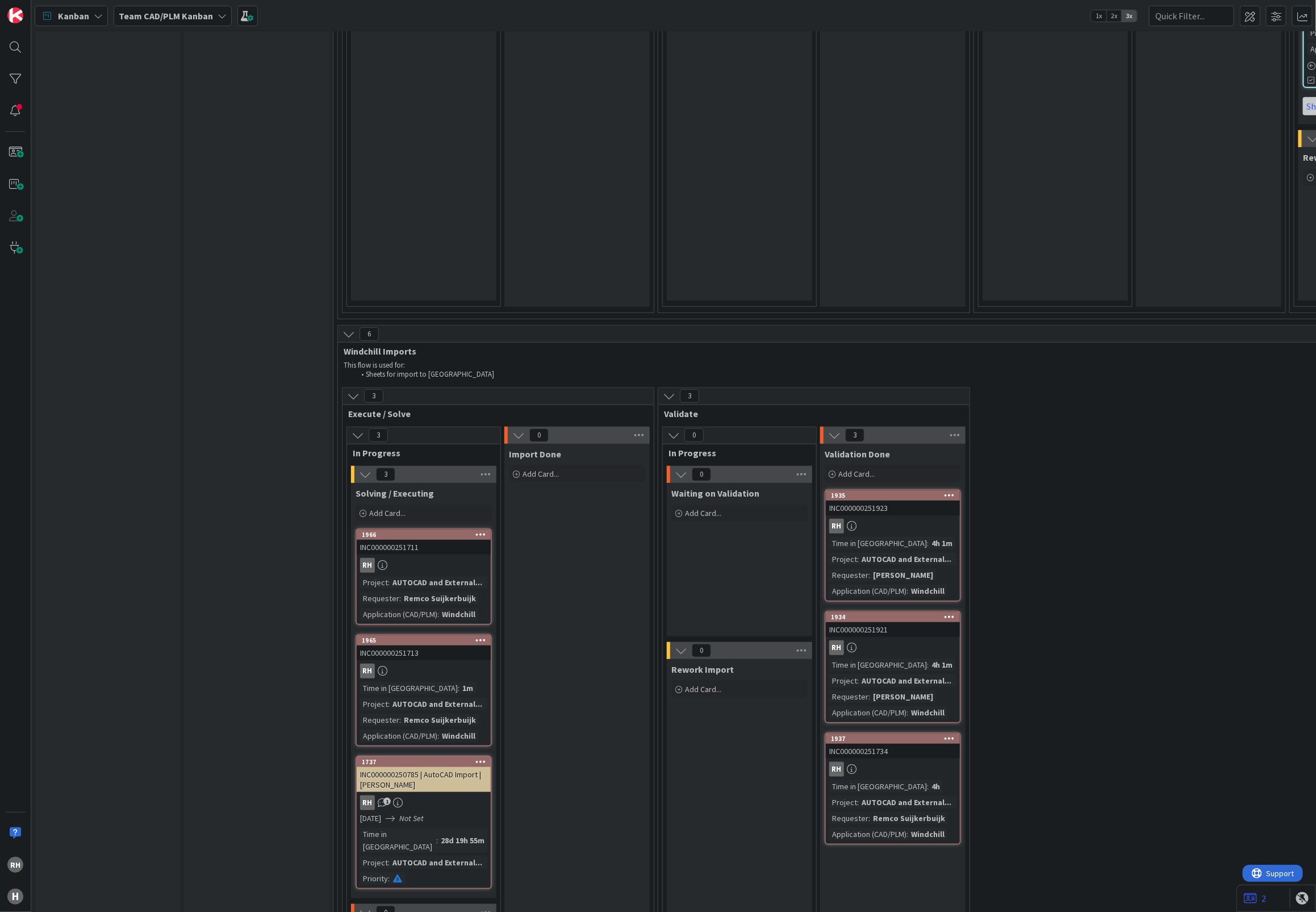
click at [1109, 421] on div "3 Execute / Solve 3 In Progress 3 Solving / Executing Add Card... Template Not …" at bounding box center [1288, 740] width 1895 height 705
click at [415, 505] on div "Add Card..." at bounding box center [423, 513] width 136 height 17
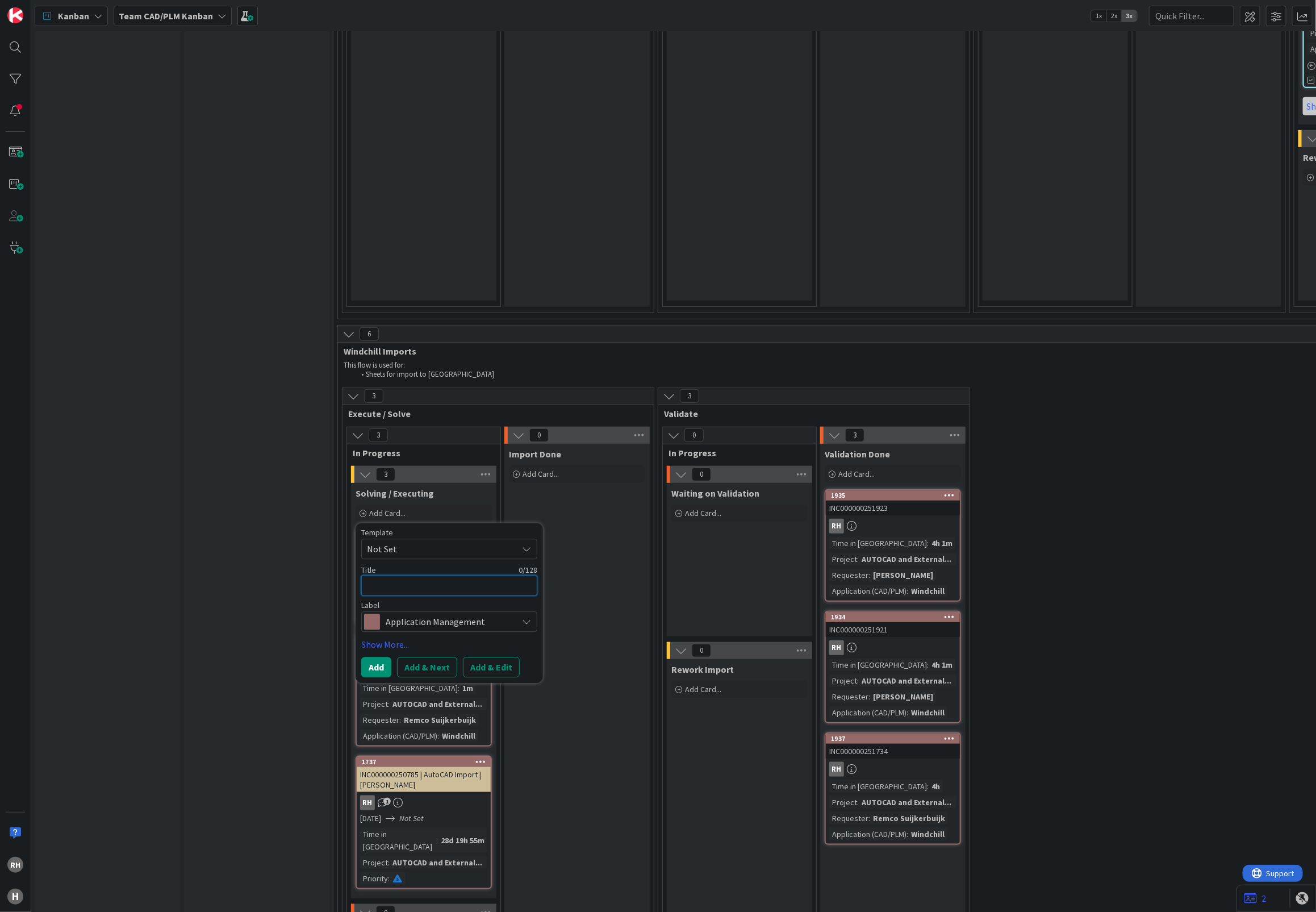
click at [404, 575] on textarea at bounding box center [449, 585] width 176 height 21
paste textarea "INC000000251585"
type textarea "x"
type textarea "INC000000251585"
click at [485, 657] on button "Add & Edit" at bounding box center [491, 667] width 57 height 20
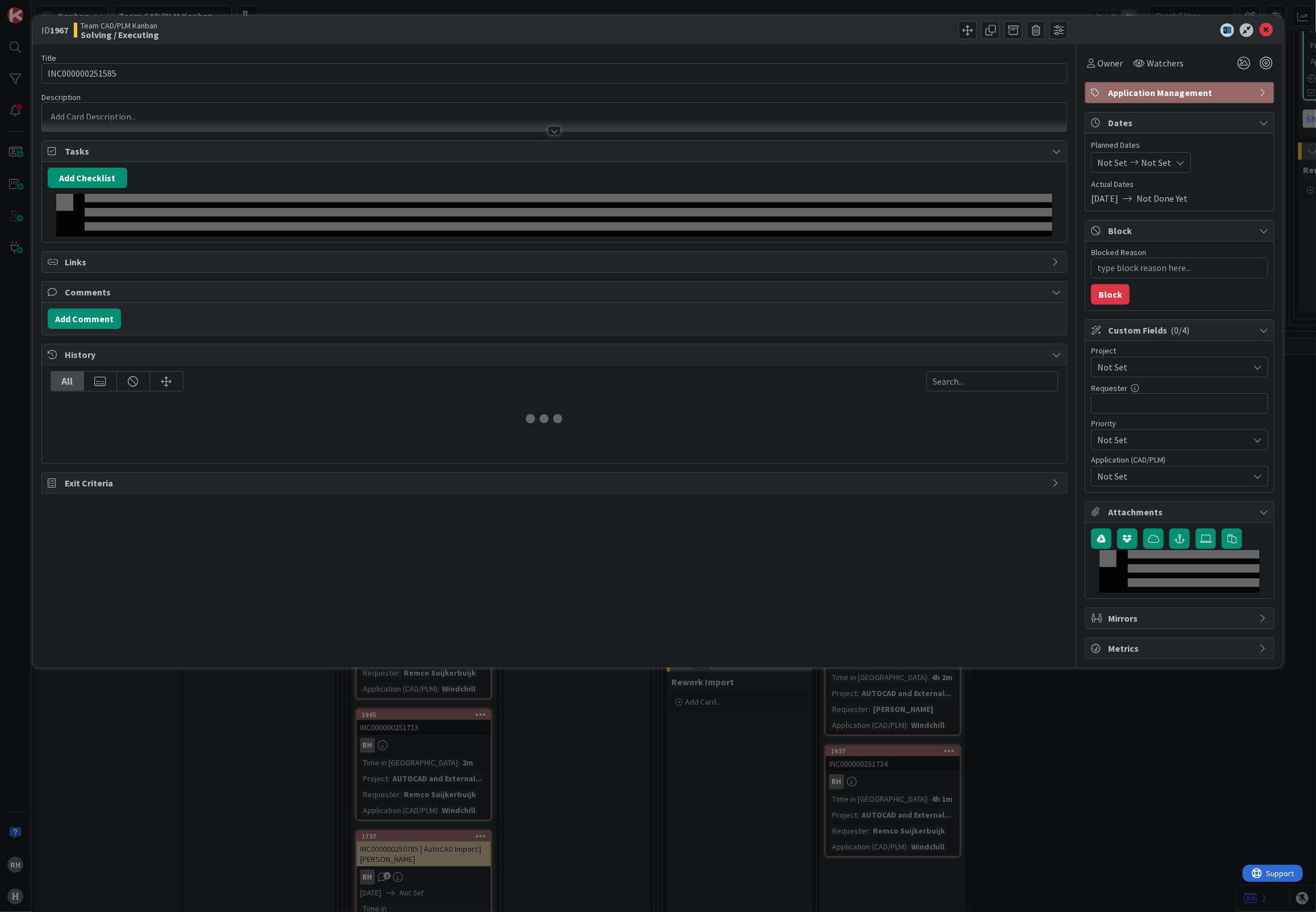
type textarea "x"
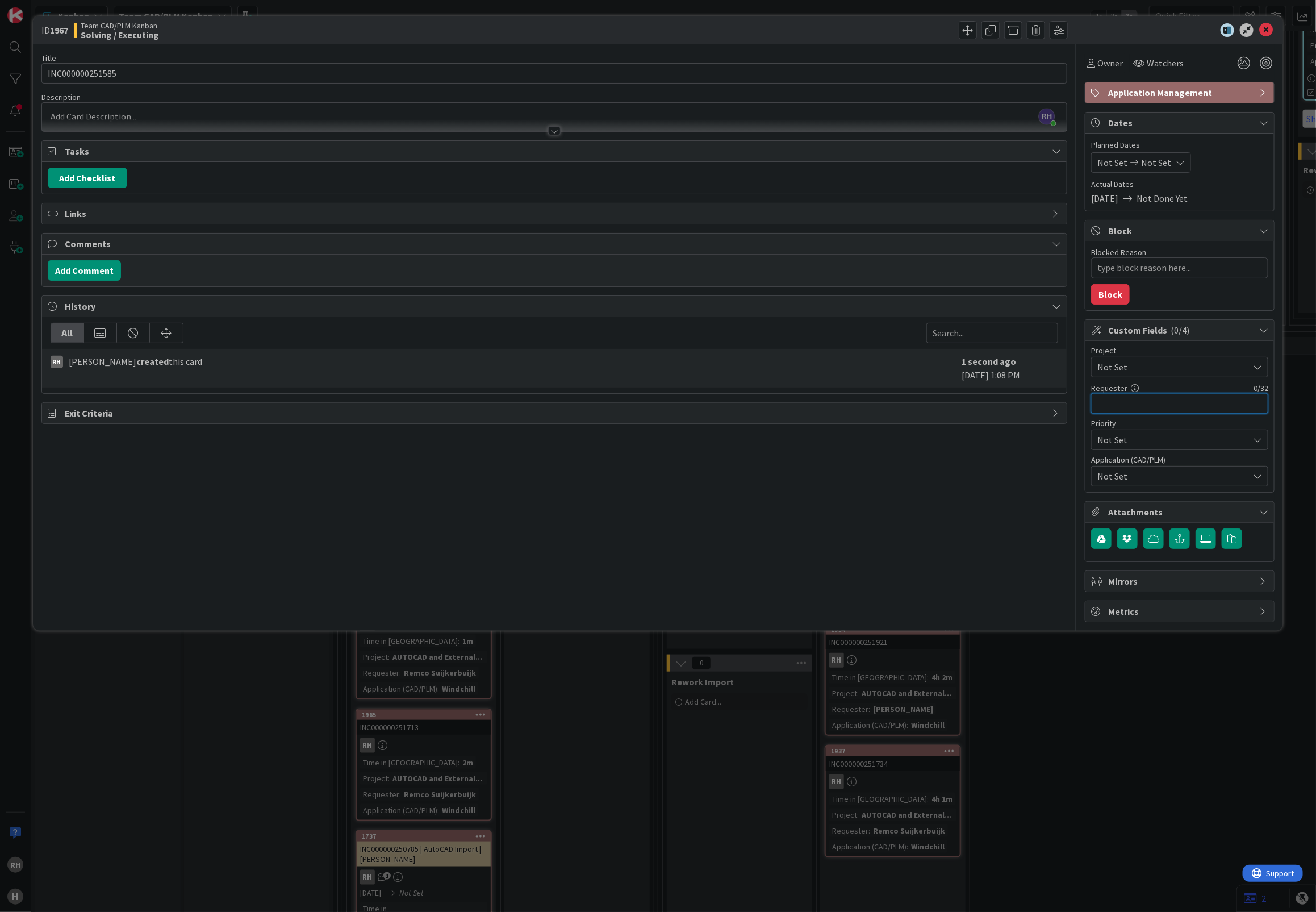
click at [1111, 407] on input "text" at bounding box center [1180, 403] width 177 height 20
paste input "Remco Suijkerbuijk"
type input "Remco Suijkerbuijk"
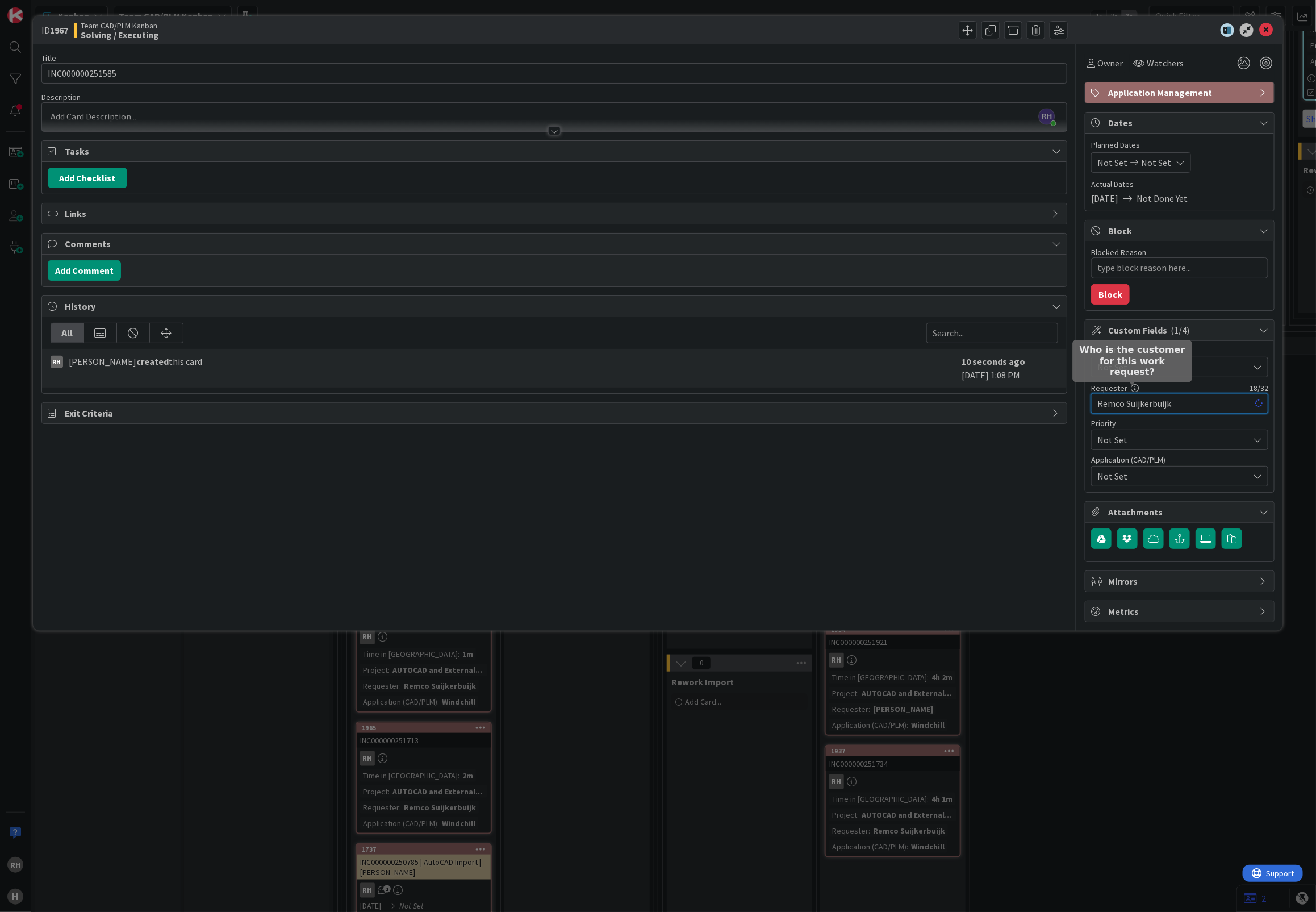
type textarea "x"
type input "Remco Suijkerbuijk"
click at [1132, 372] on span "Not Set" at bounding box center [1169, 367] width 145 height 16
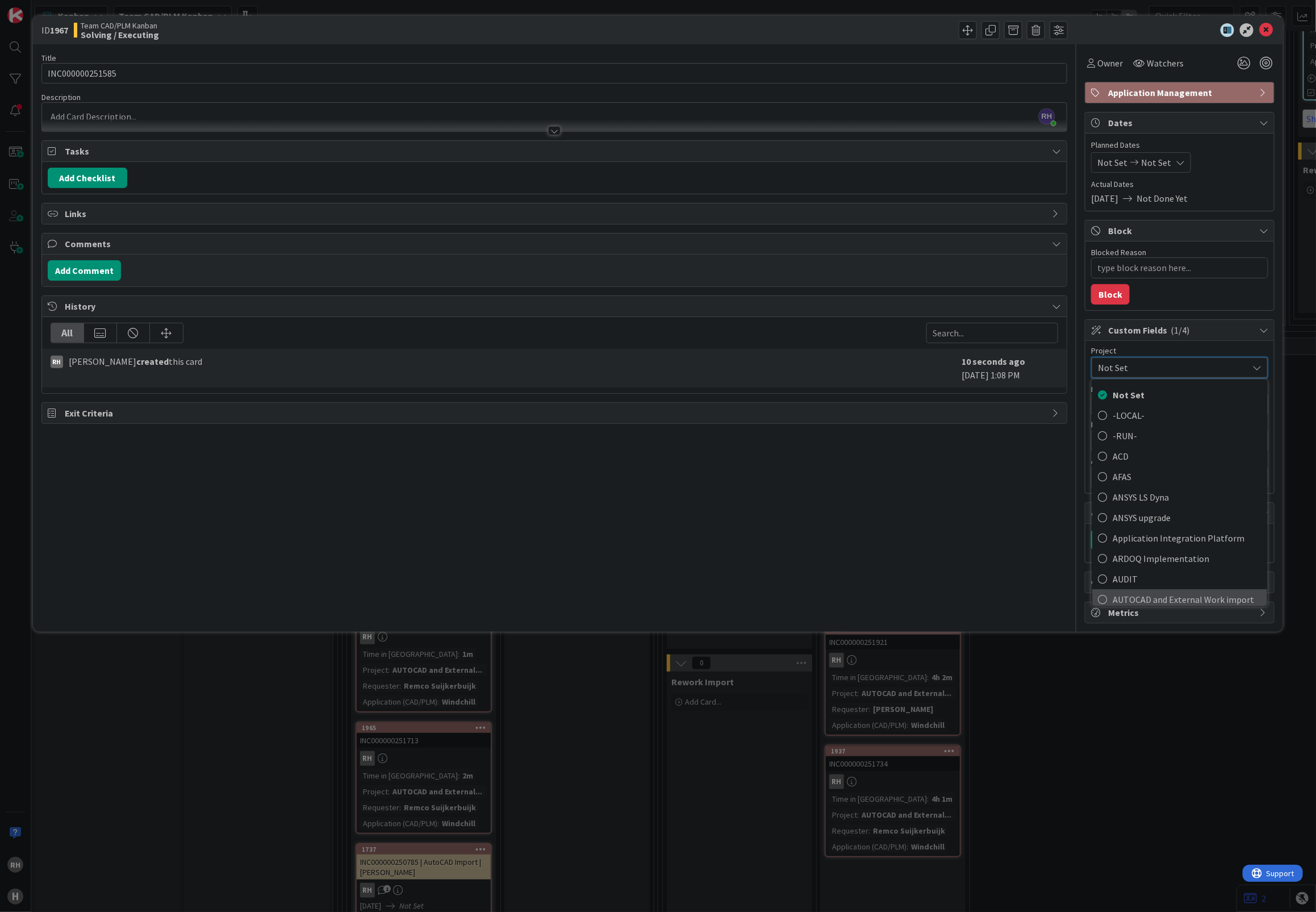
click at [1169, 595] on span "AUTOCAD and External Work import" at bounding box center [1187, 598] width 149 height 17
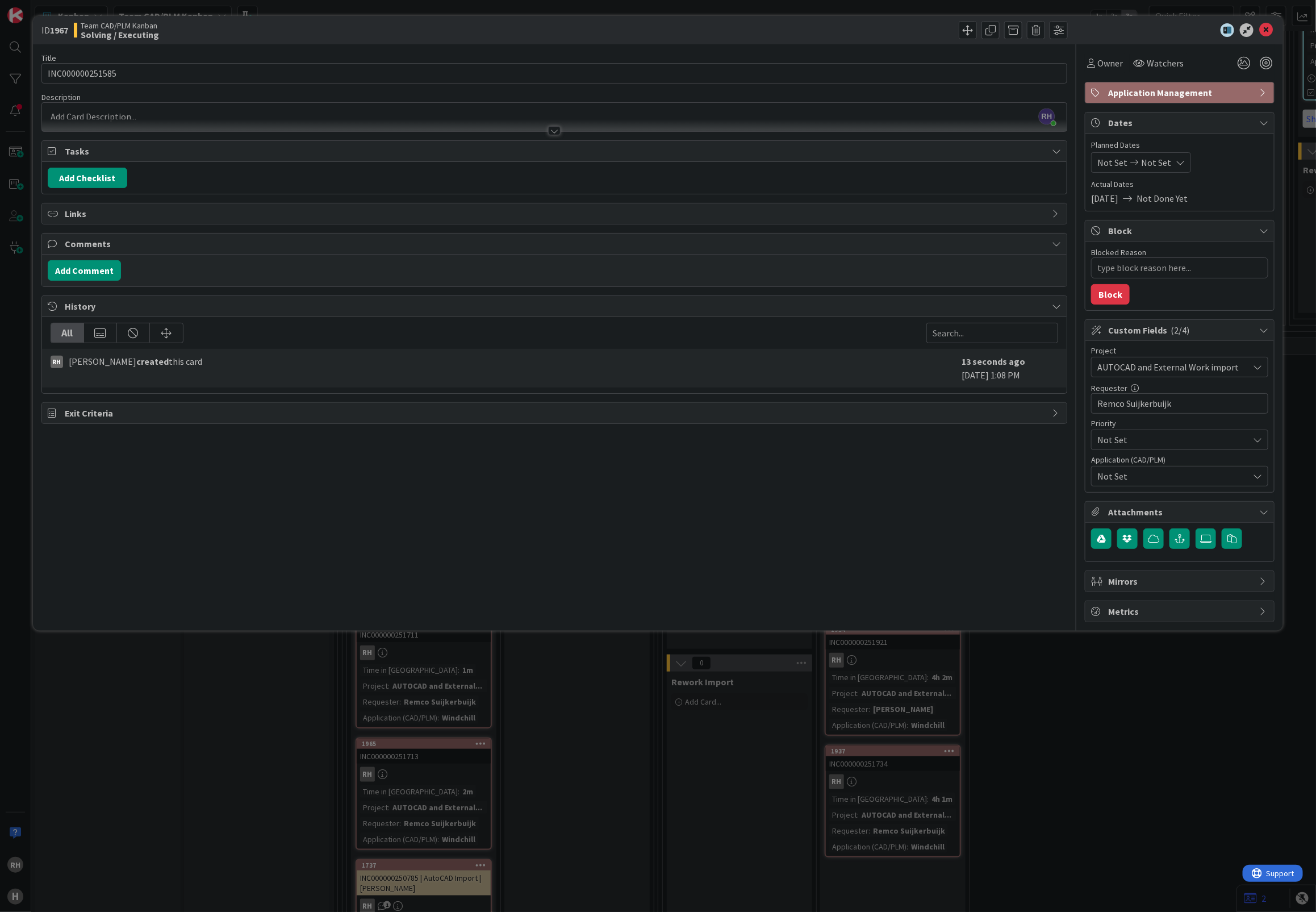
click at [1158, 483] on span "Not Set" at bounding box center [1172, 476] width 151 height 14
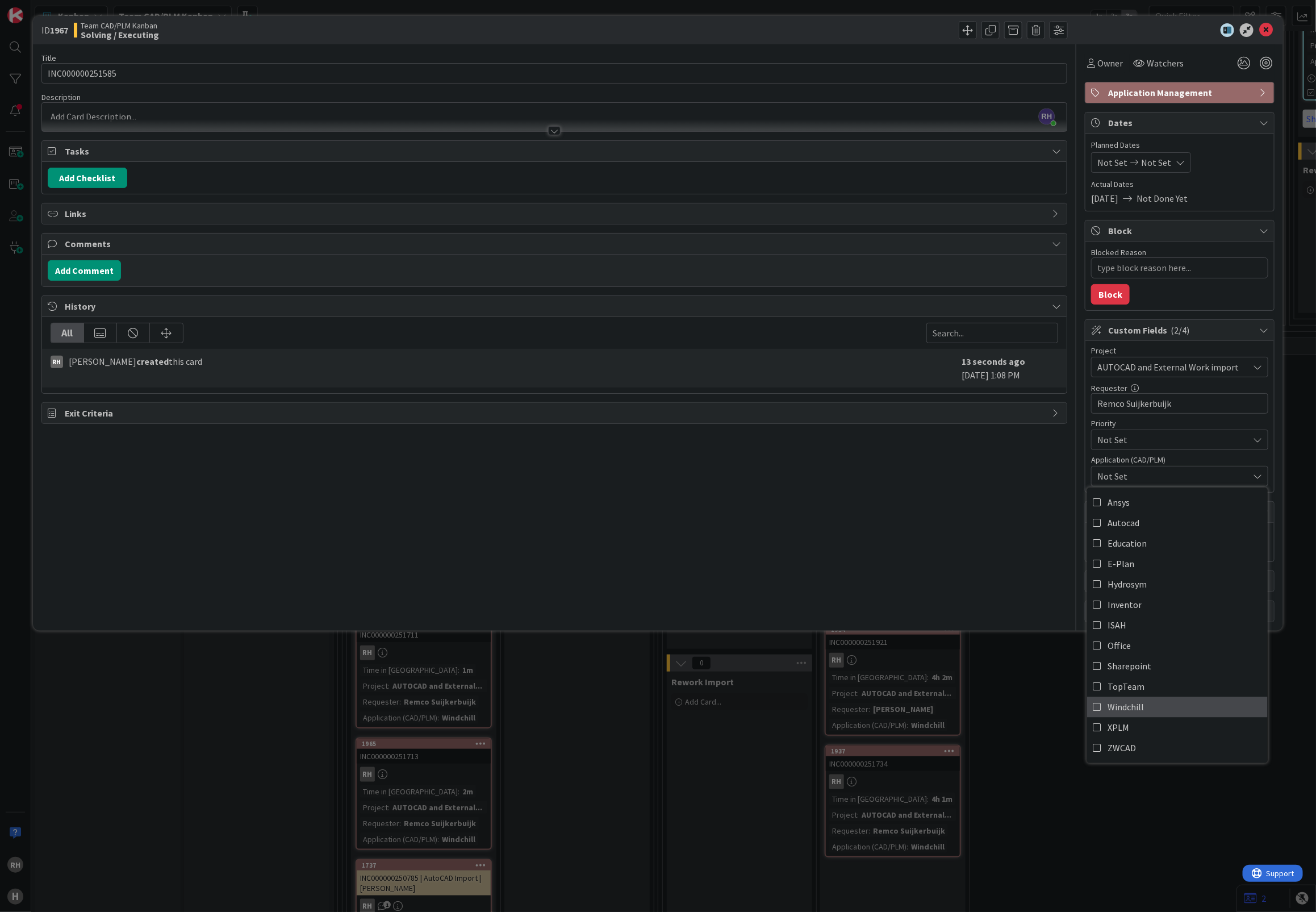
click at [1136, 708] on span "Windchill" at bounding box center [1125, 706] width 36 height 17
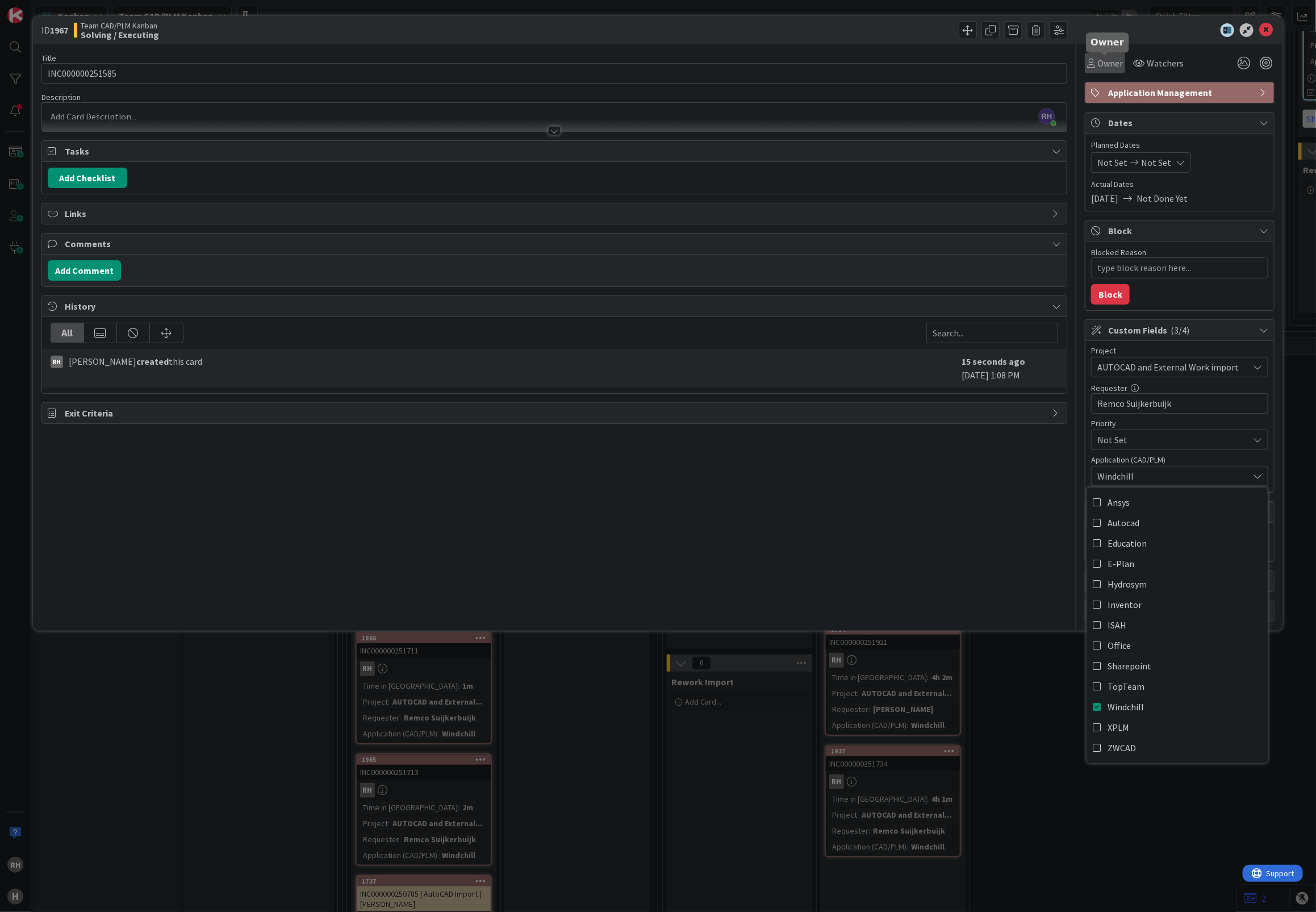
click at [1108, 60] on span "Owner" at bounding box center [1109, 63] width 26 height 14
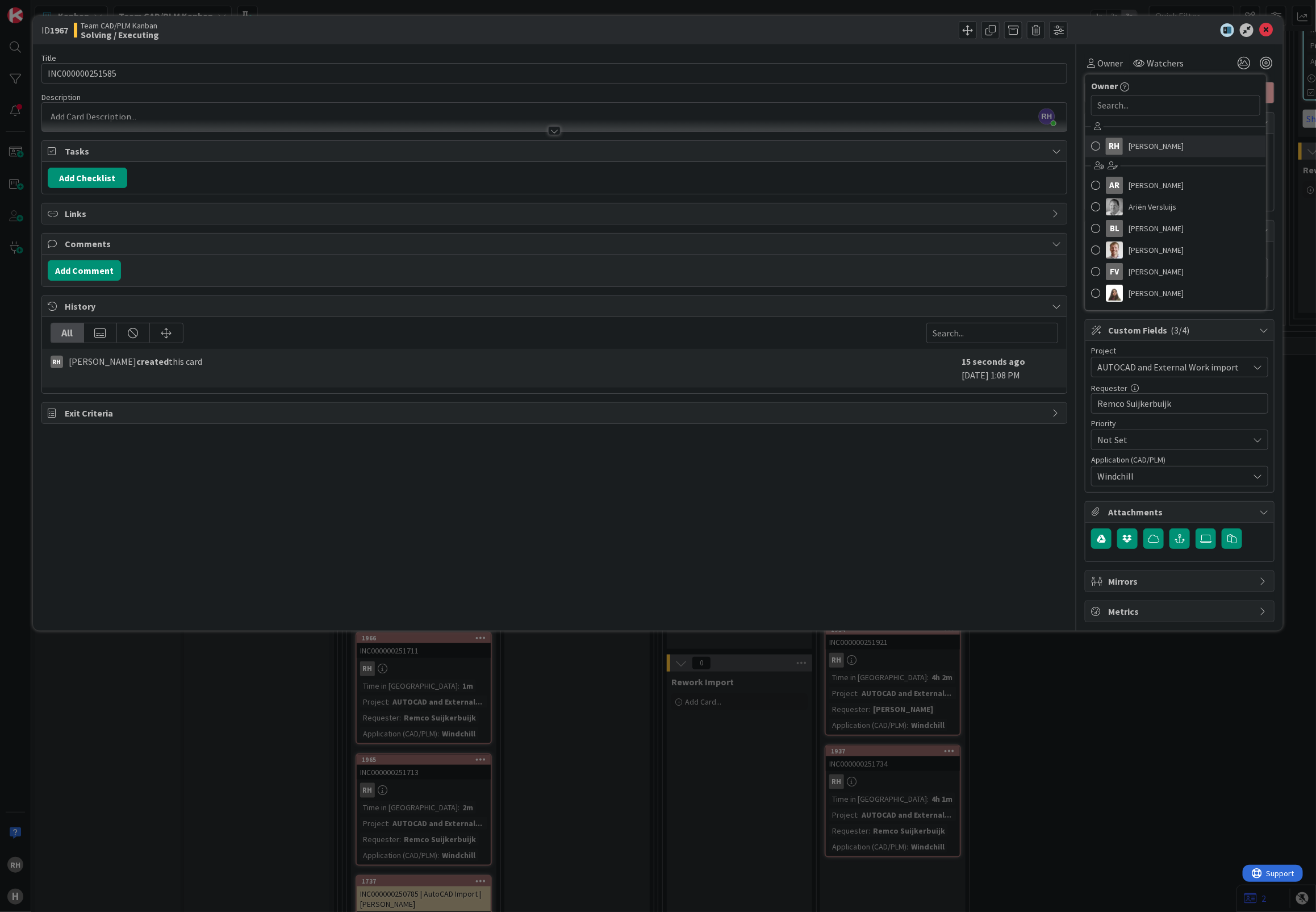
click at [1144, 153] on span "Richard Halve" at bounding box center [1155, 146] width 55 height 17
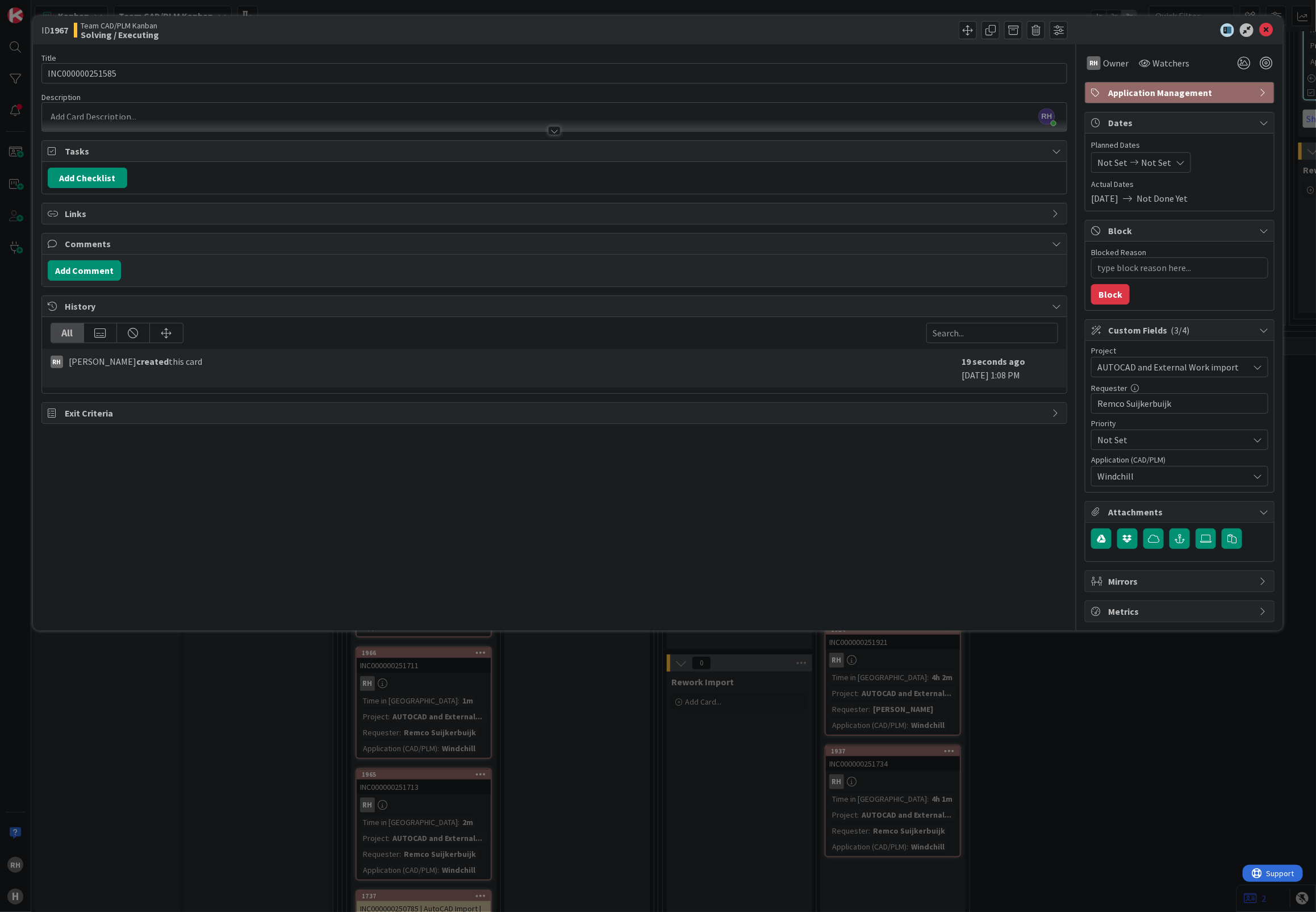
click at [649, 475] on div "Title 15 / 128 INC000000251585 Description RH Richard Halve just joined RH Owne…" at bounding box center [554, 333] width 1026 height 578
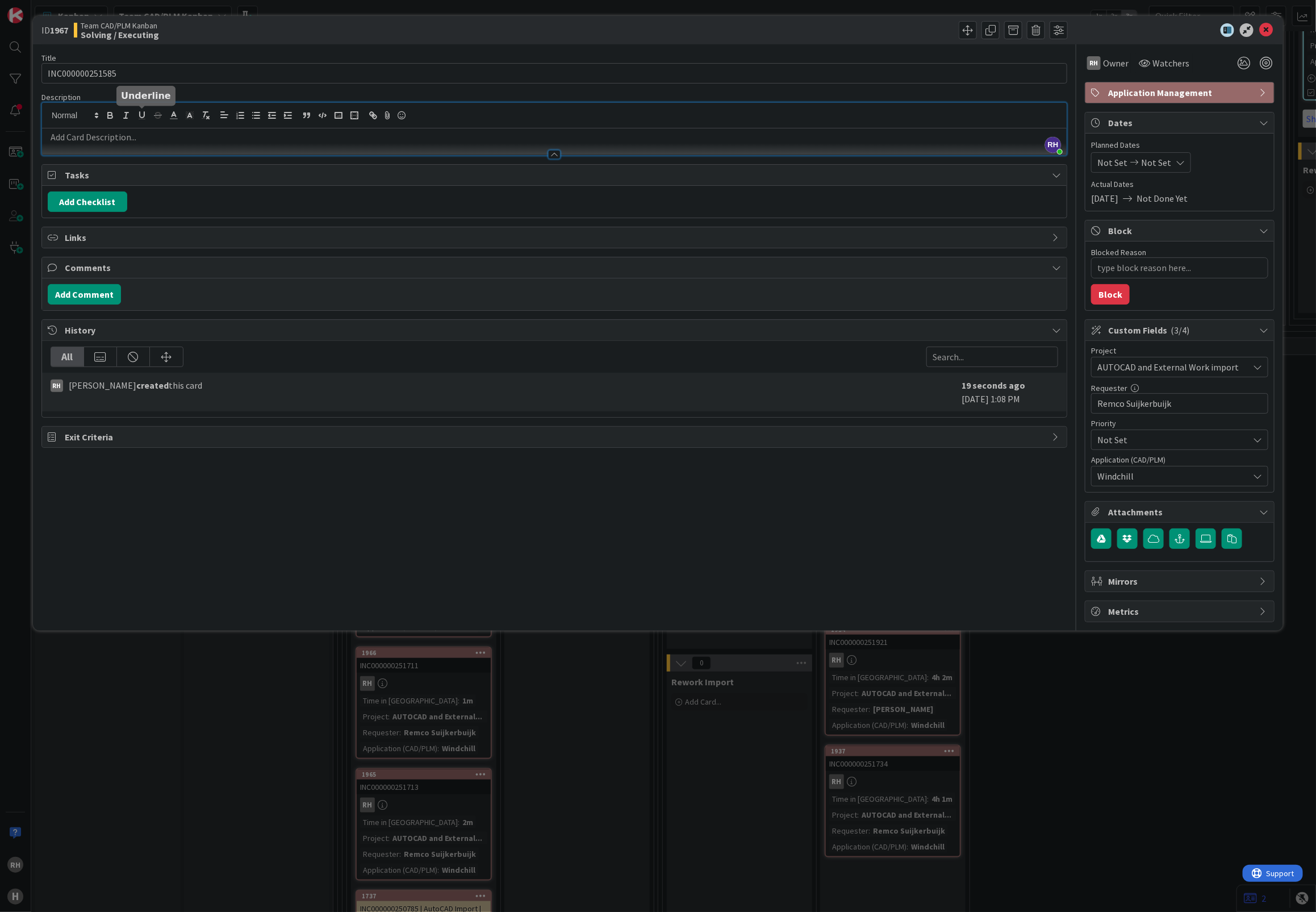
click at [136, 115] on div "RH Richard Halve just joined" at bounding box center [555, 129] width 1025 height 53
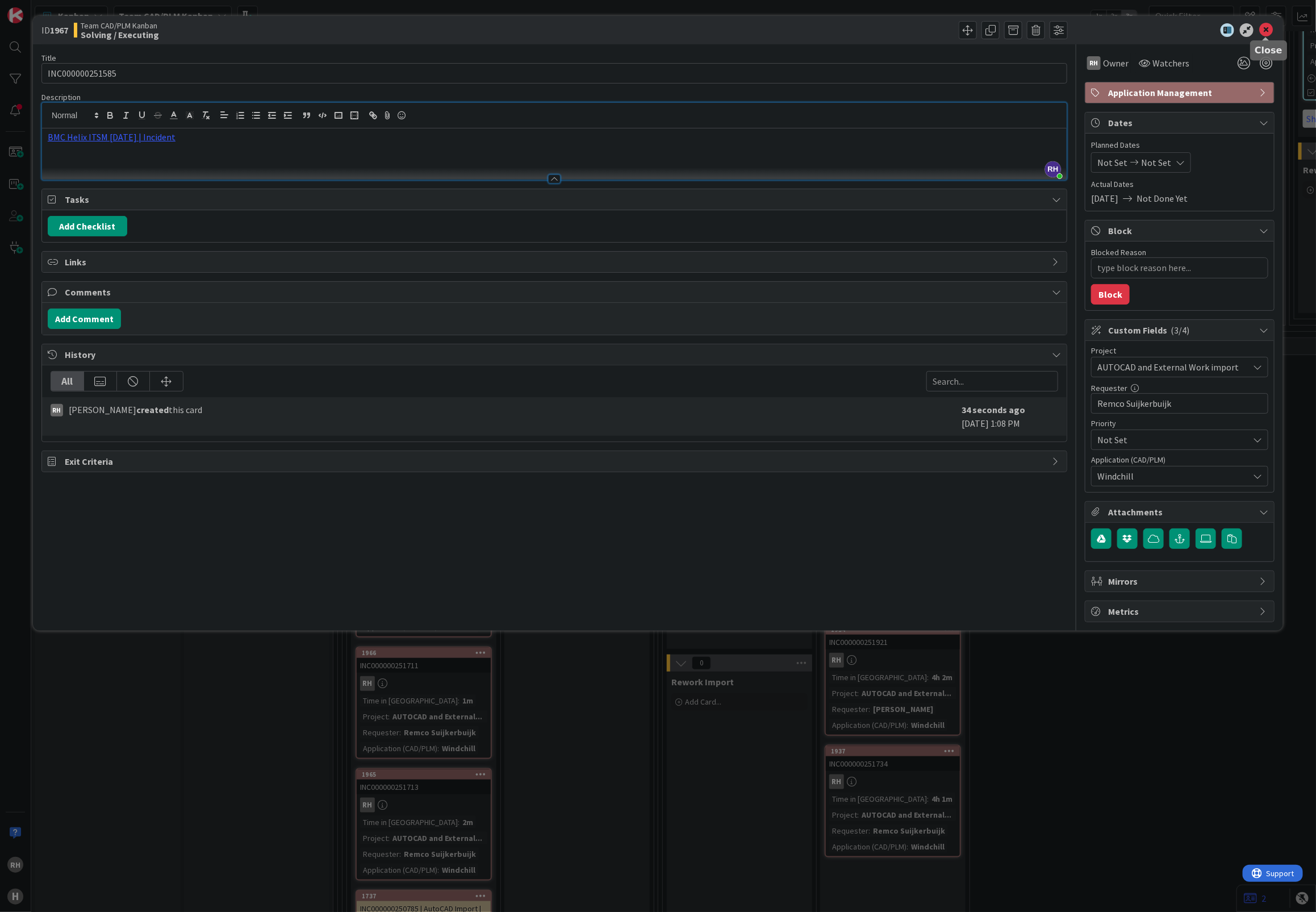
click at [1265, 28] on icon at bounding box center [1266, 30] width 14 height 14
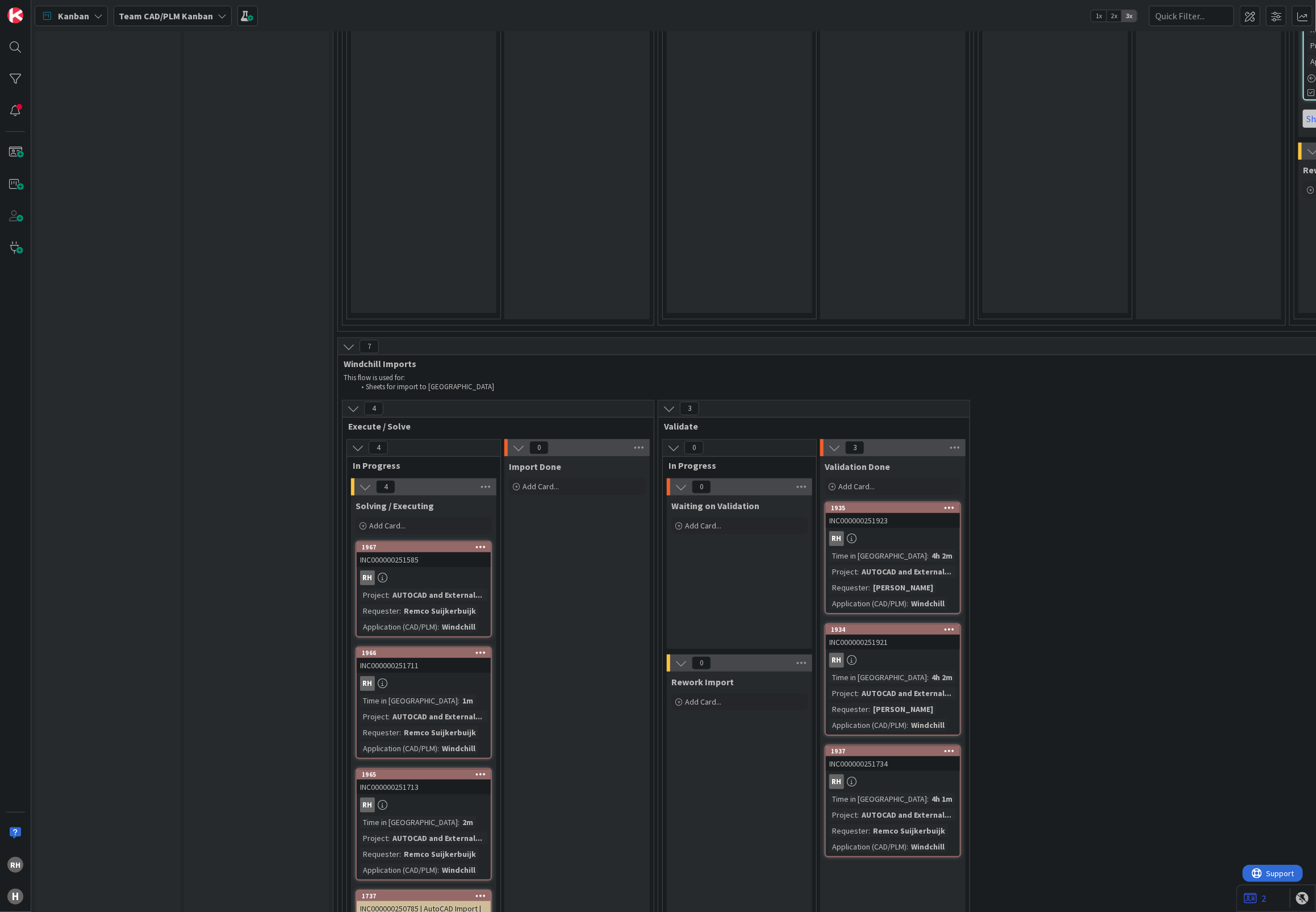
click at [127, 101] on div "INFO This column can be used for informational tickets that will not move acros…" at bounding box center [107, 127] width 145 height 5976
click at [396, 521] on span "Add Card..." at bounding box center [388, 526] width 36 height 10
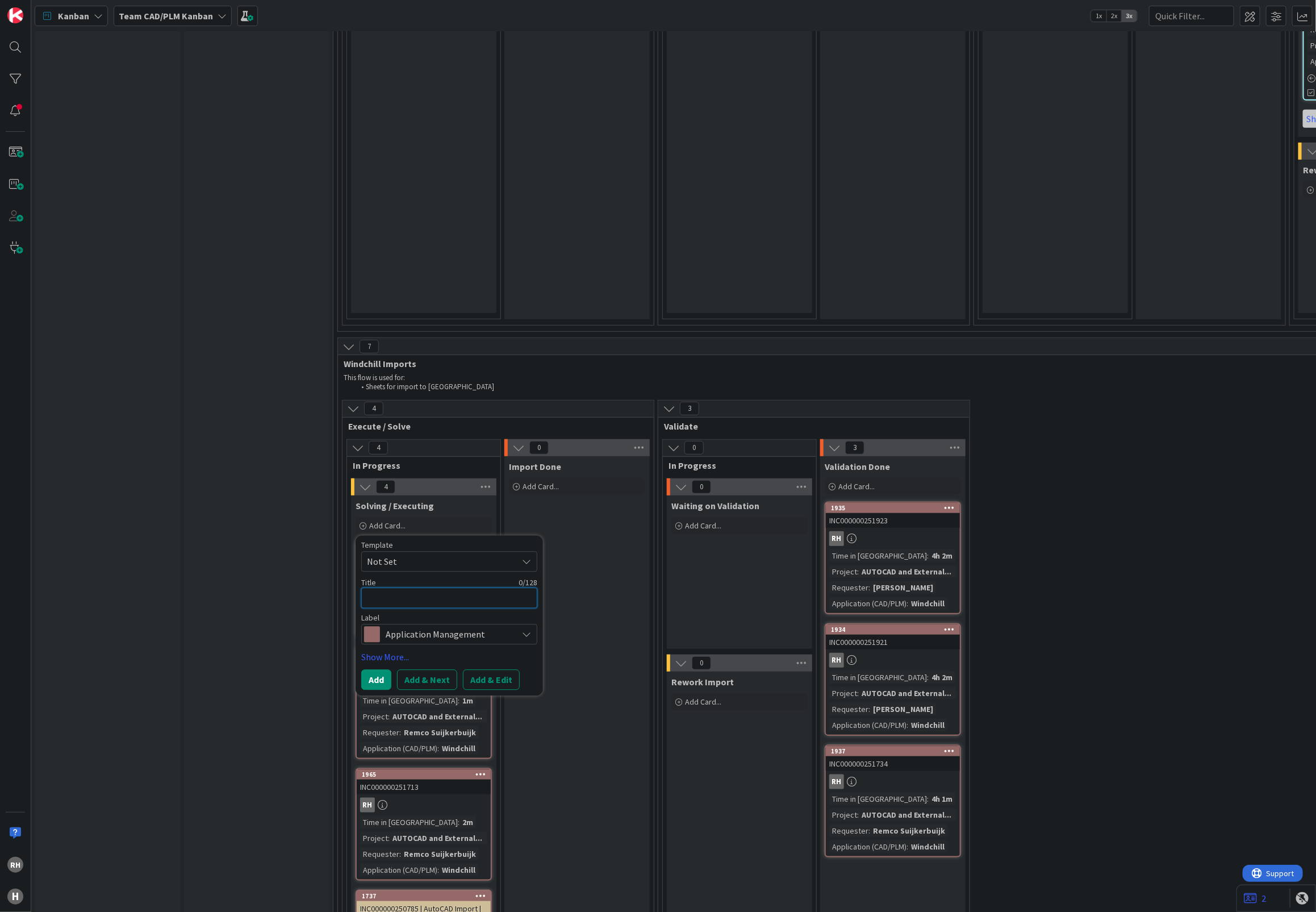
paste textarea "INC000000251484"
type textarea "x"
type textarea "INC000000251484"
click at [480, 670] on button "Add & Edit" at bounding box center [491, 680] width 57 height 20
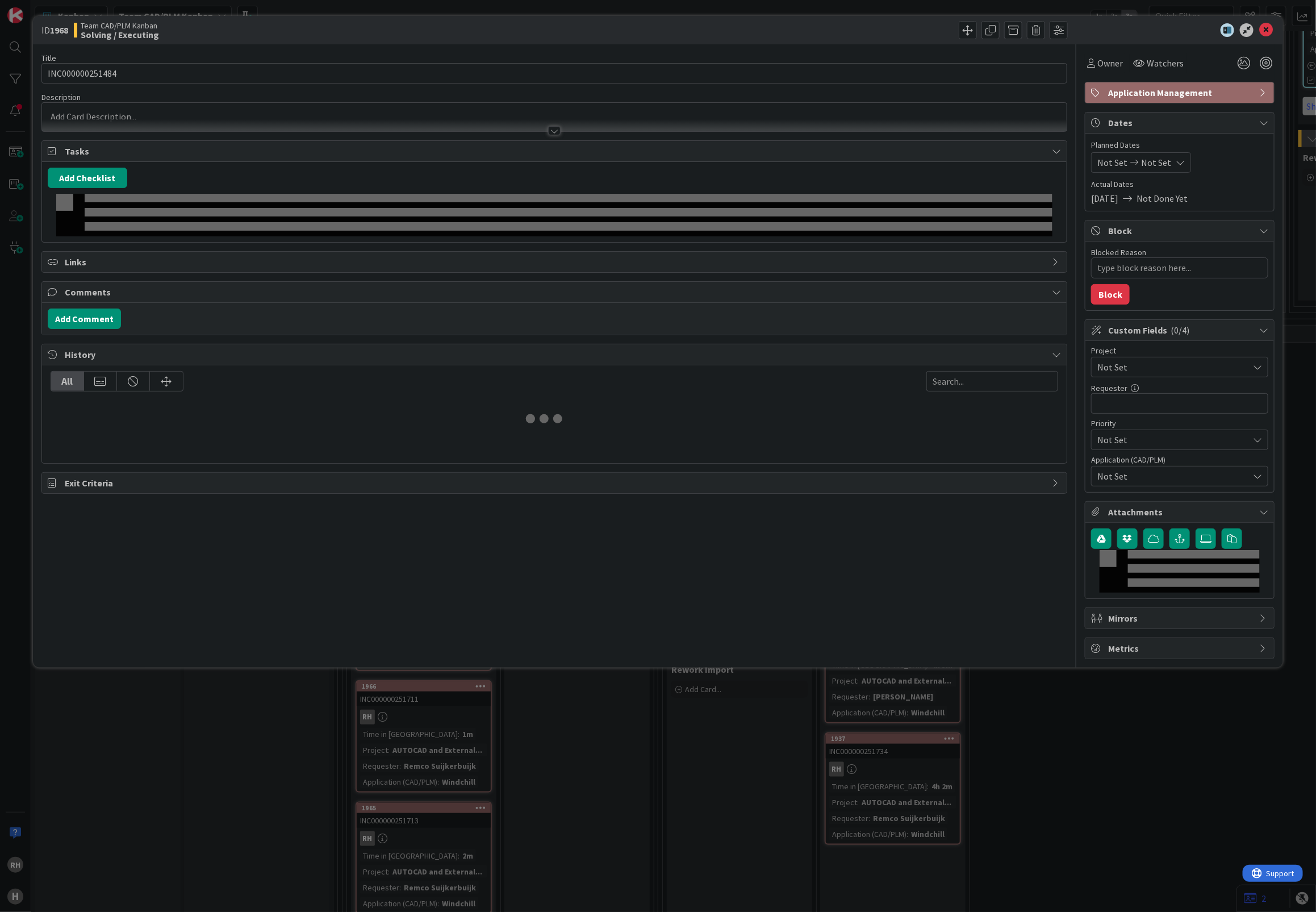
type textarea "x"
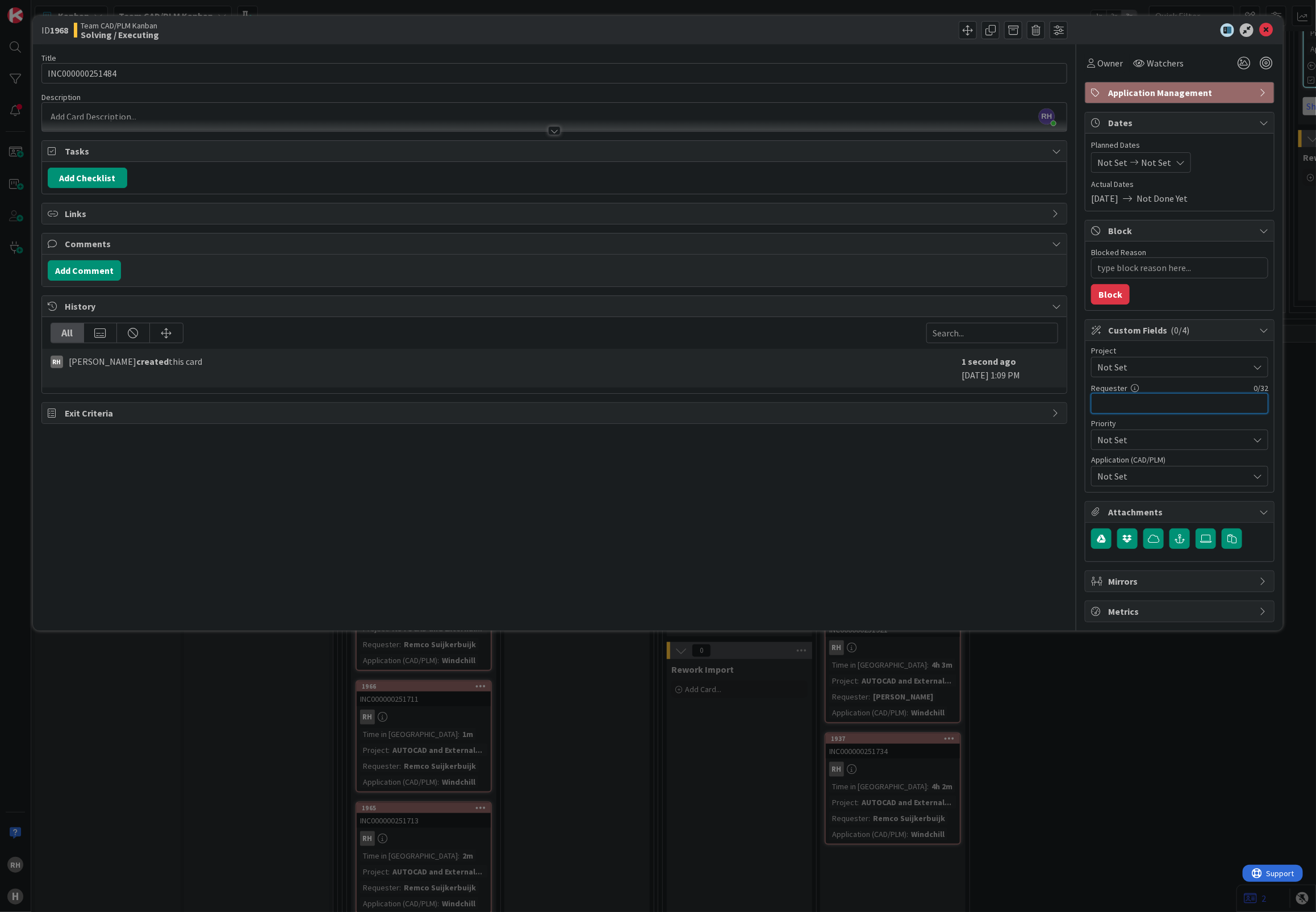
click at [1176, 401] on input "text" at bounding box center [1180, 403] width 177 height 20
paste input "Remco Suijkerbuijk"
type input "Remco Suijkerbuijk"
type textarea "x"
type input "Remco Suijkerbuijk"
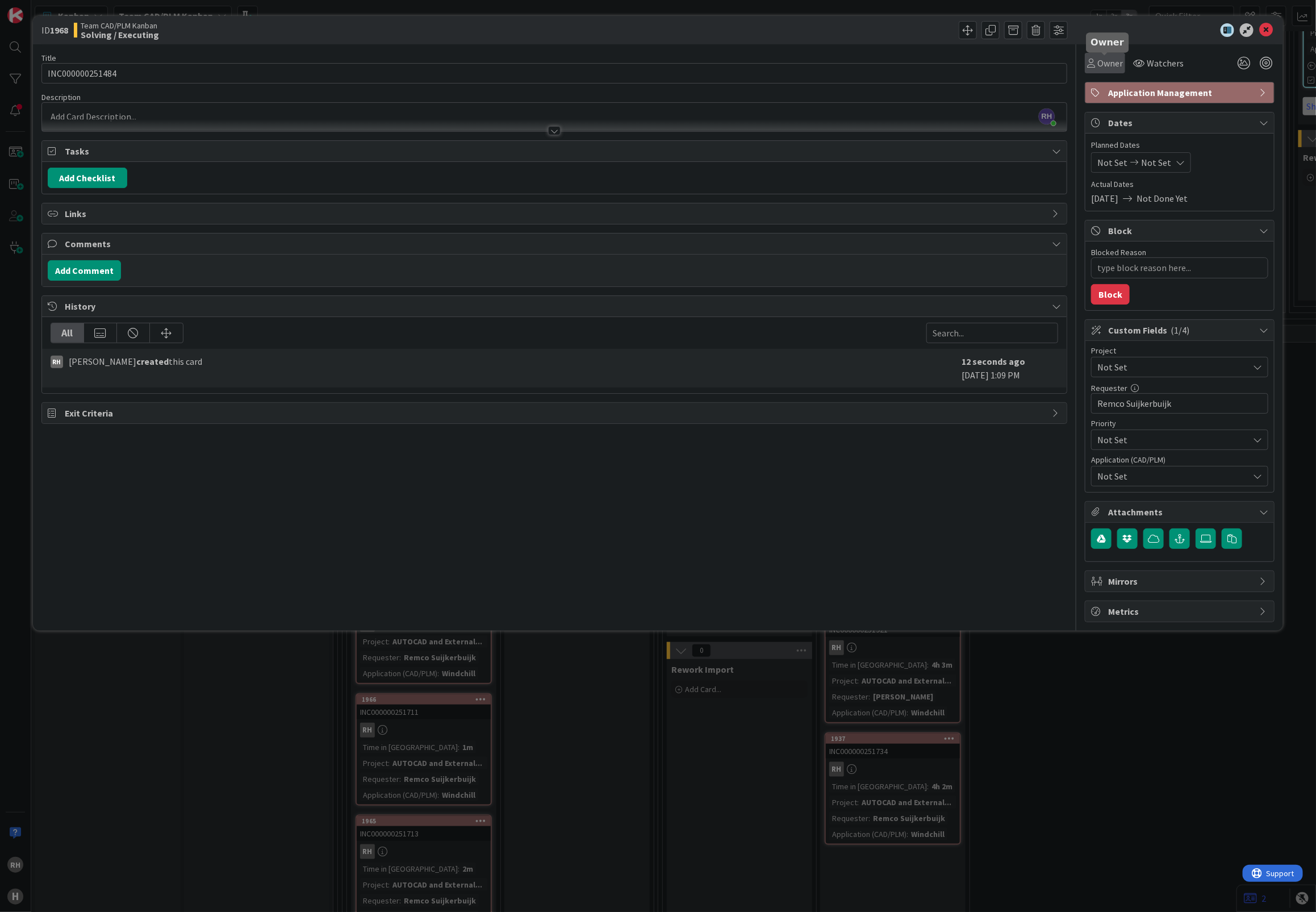
click at [1112, 66] on span "Owner" at bounding box center [1109, 63] width 26 height 14
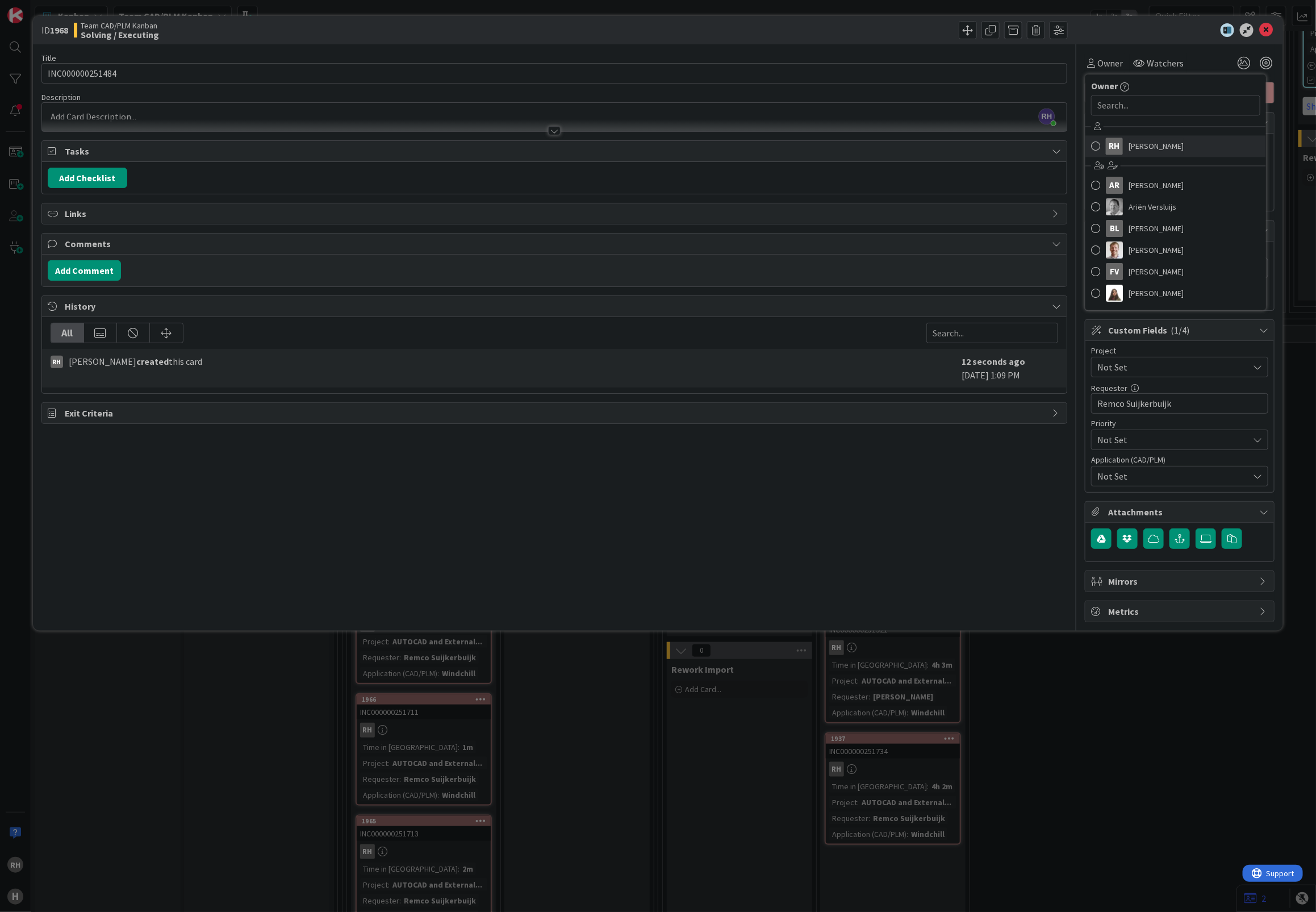
click at [1138, 143] on span "Richard Halve" at bounding box center [1155, 146] width 55 height 17
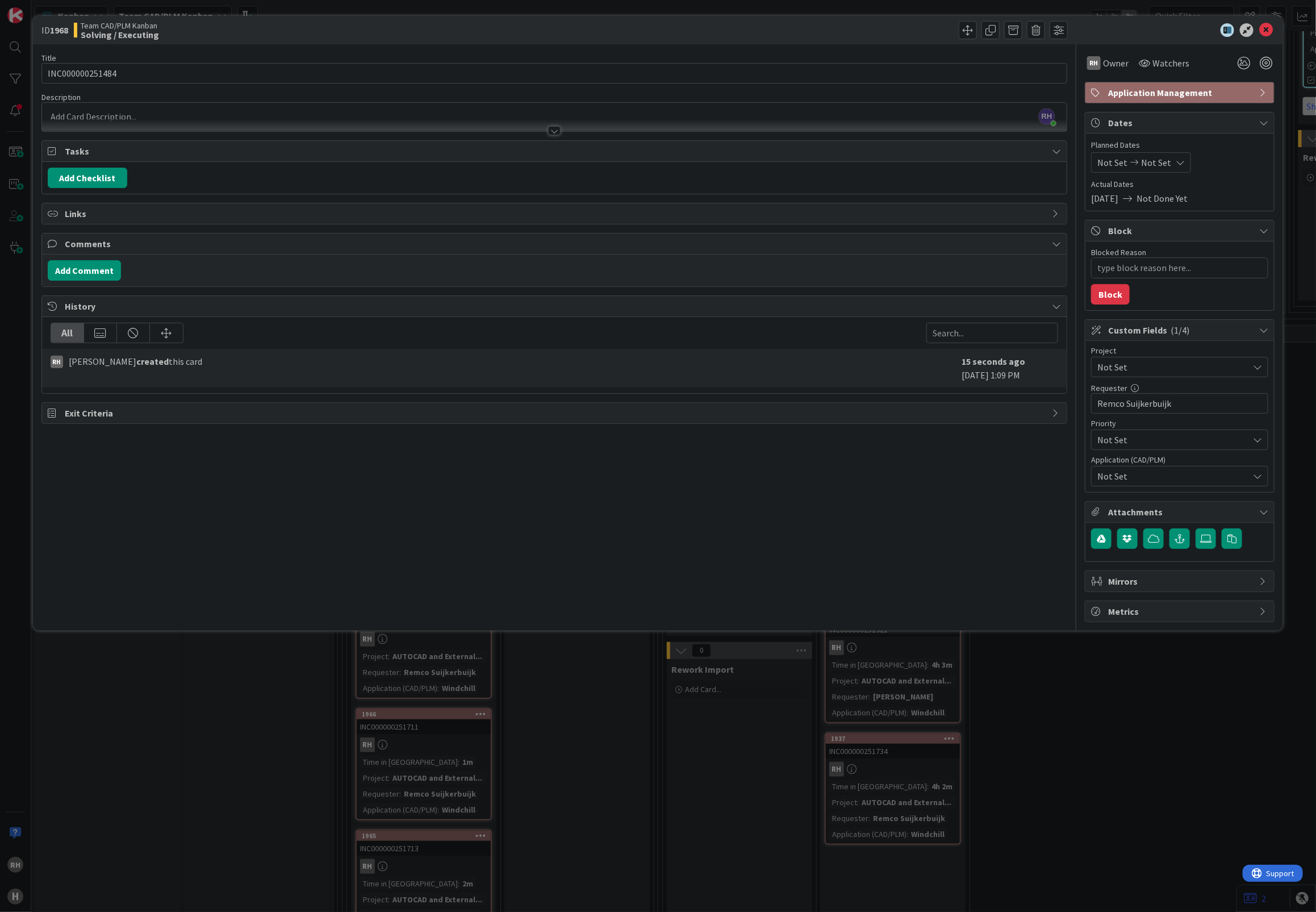
click at [1143, 373] on span "Not Set" at bounding box center [1169, 367] width 145 height 16
click at [1140, 602] on span "AUTOCAD and External Work import" at bounding box center [1187, 598] width 149 height 17
drag, startPoint x: 1169, startPoint y: 473, endPoint x: 1169, endPoint y: 487, distance: 14.0
click at [1169, 475] on span "Not Set" at bounding box center [1172, 476] width 151 height 14
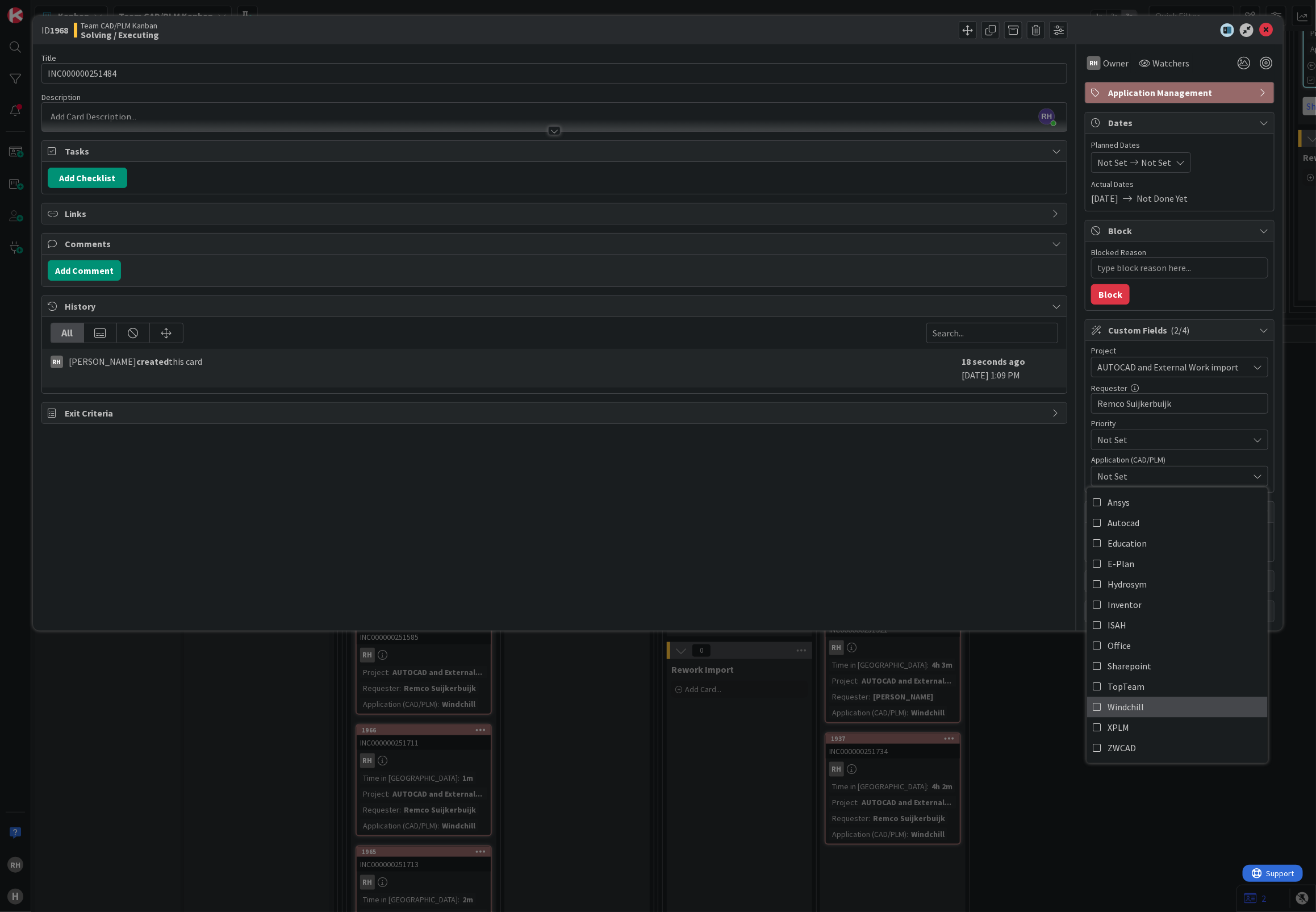
click at [1135, 713] on span "Windchill" at bounding box center [1125, 706] width 36 height 17
type textarea "x"
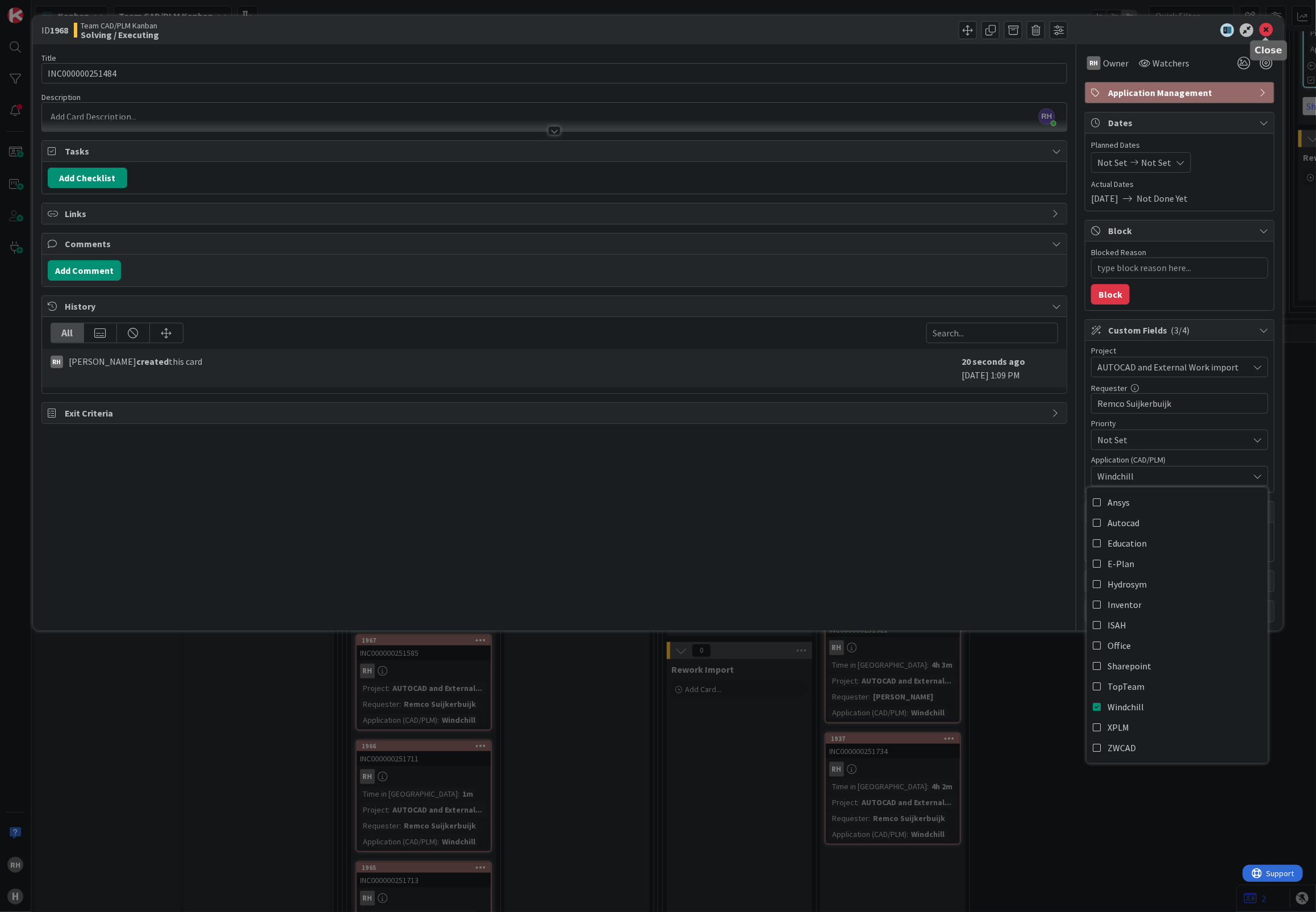
drag, startPoint x: 1264, startPoint y: 31, endPoint x: 1098, endPoint y: 158, distance: 209.0
click at [1264, 32] on icon at bounding box center [1266, 30] width 14 height 14
